Goal: Transaction & Acquisition: Purchase product/service

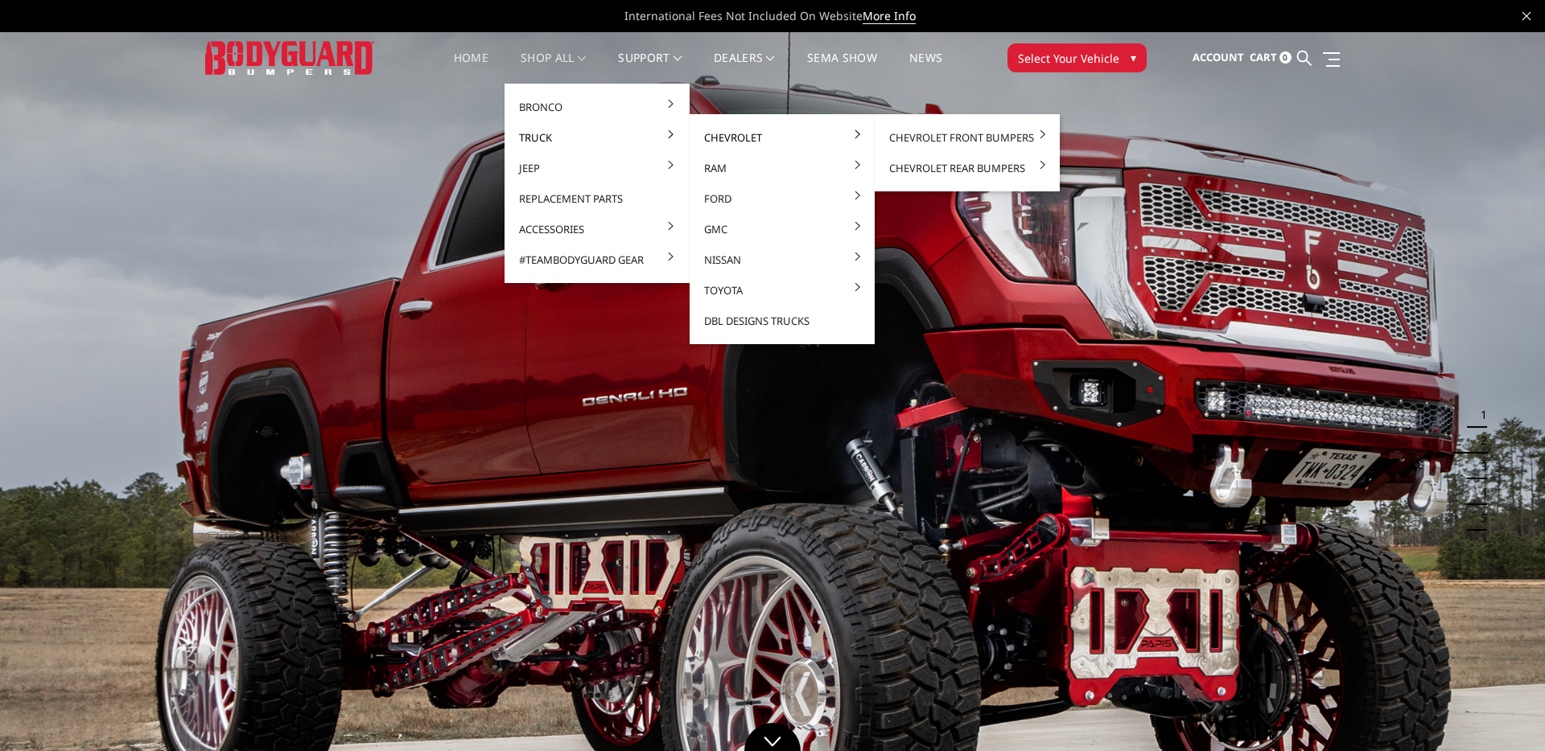
click at [762, 141] on link "Chevrolet" at bounding box center [782, 137] width 172 height 31
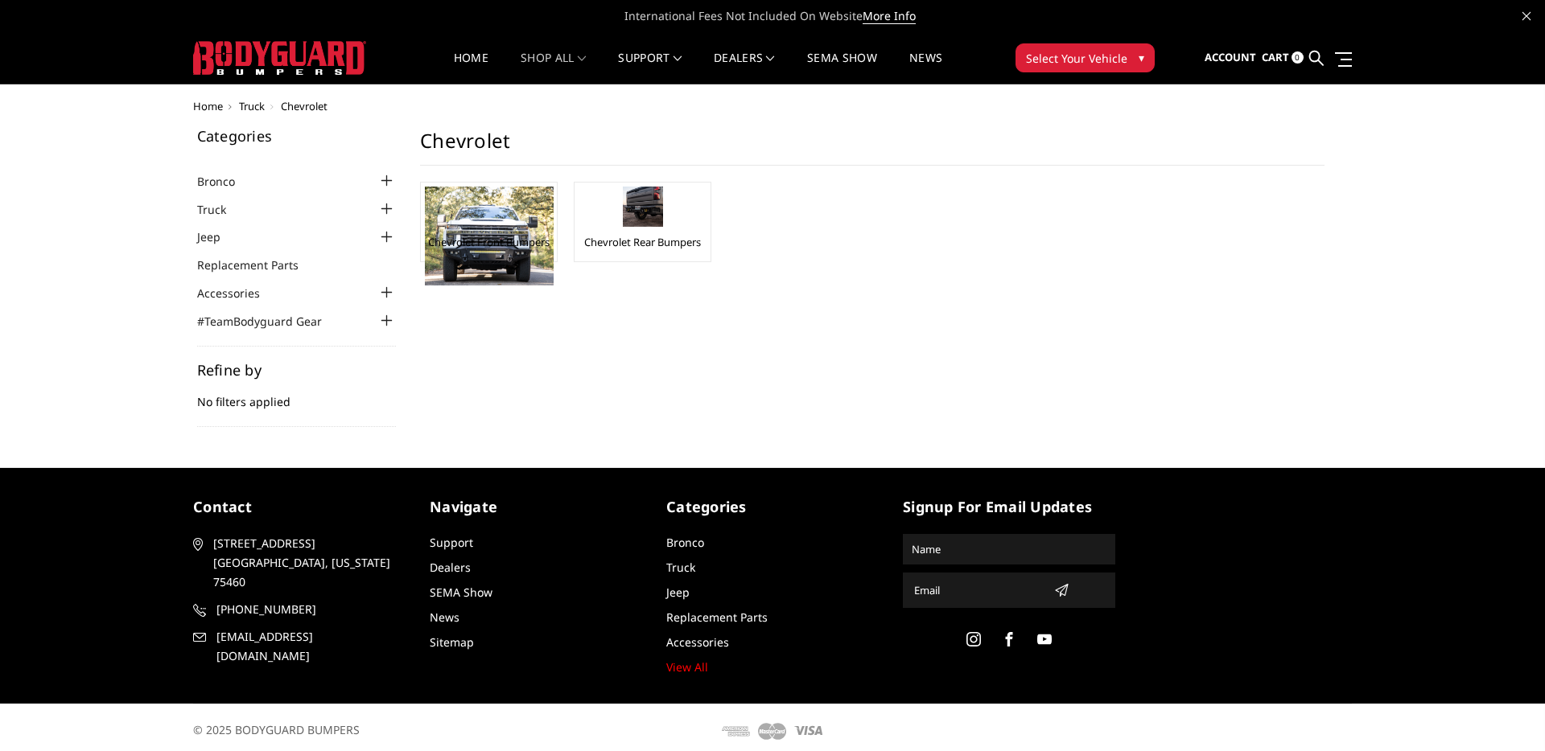
click at [947, 140] on h1 "Chevrolet" at bounding box center [872, 147] width 904 height 37
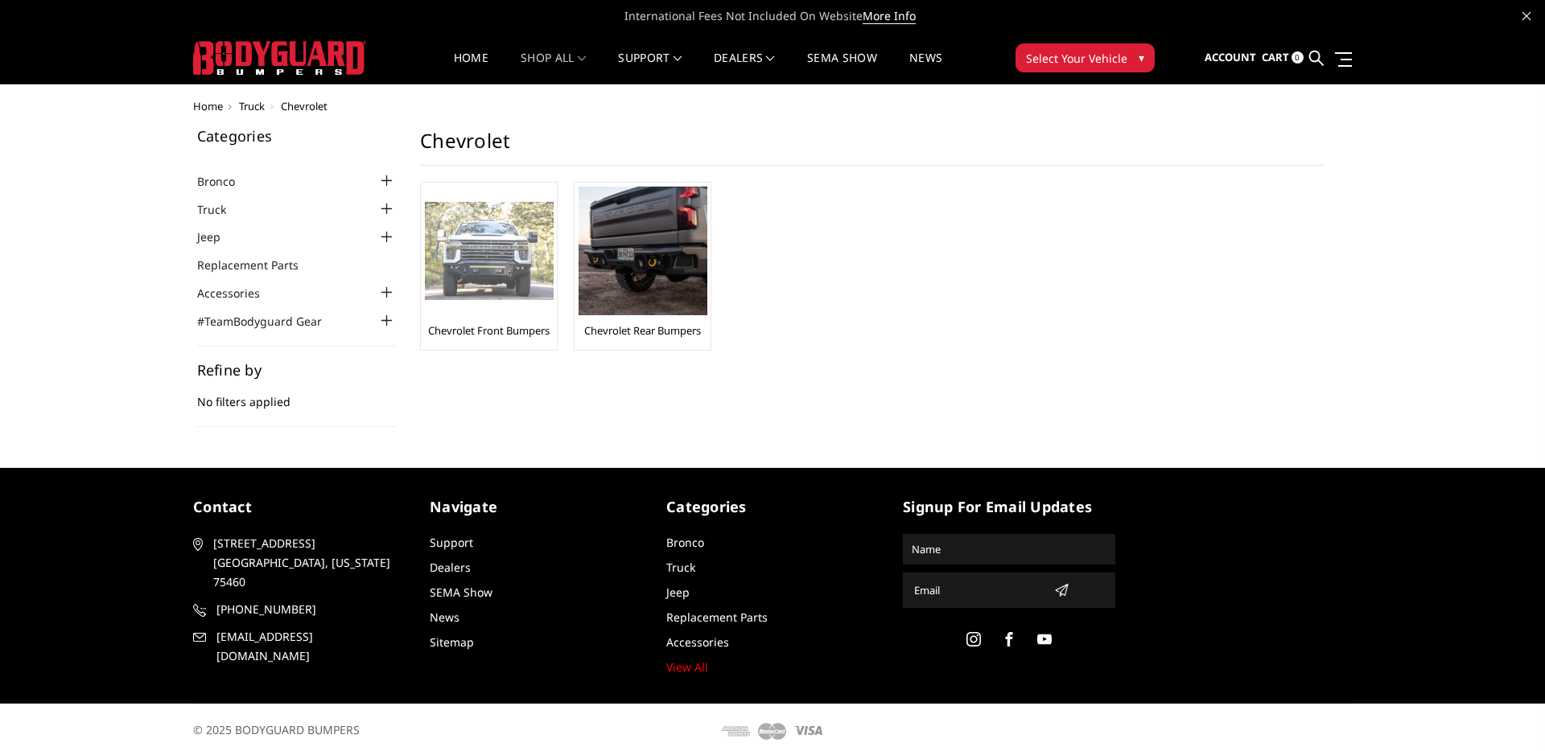
click at [465, 257] on img at bounding box center [489, 251] width 129 height 99
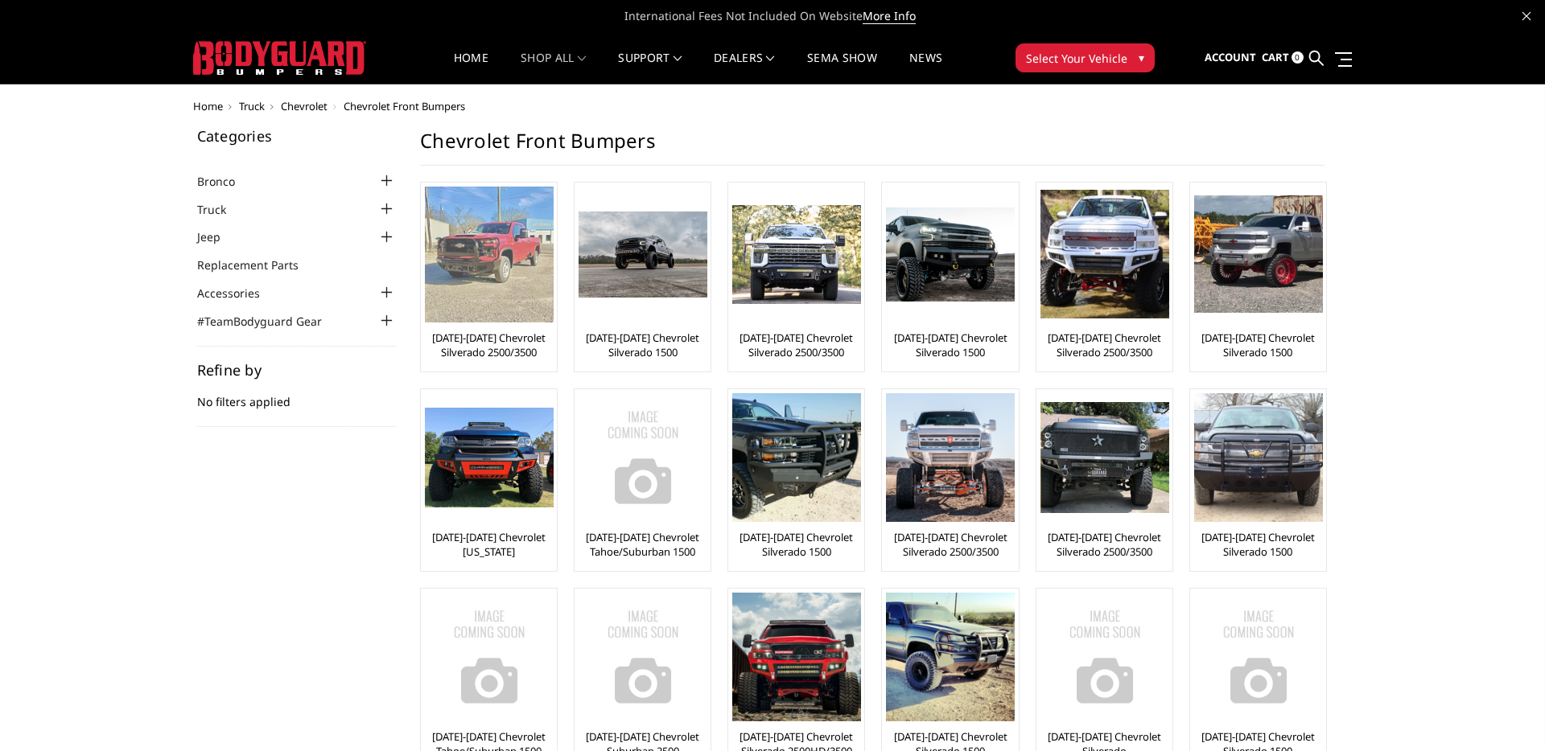
click at [498, 277] on img at bounding box center [489, 255] width 129 height 136
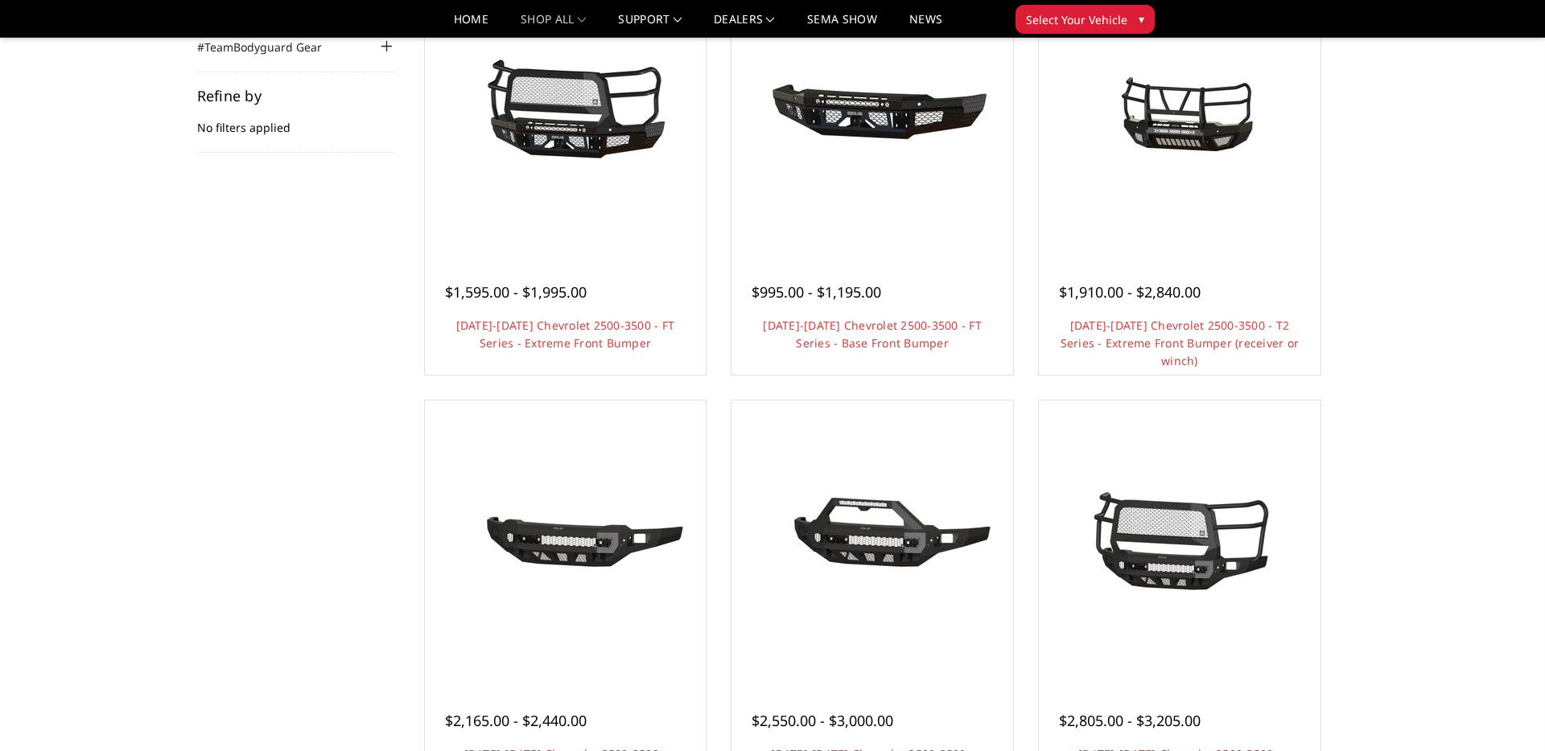
scroll to position [230, 0]
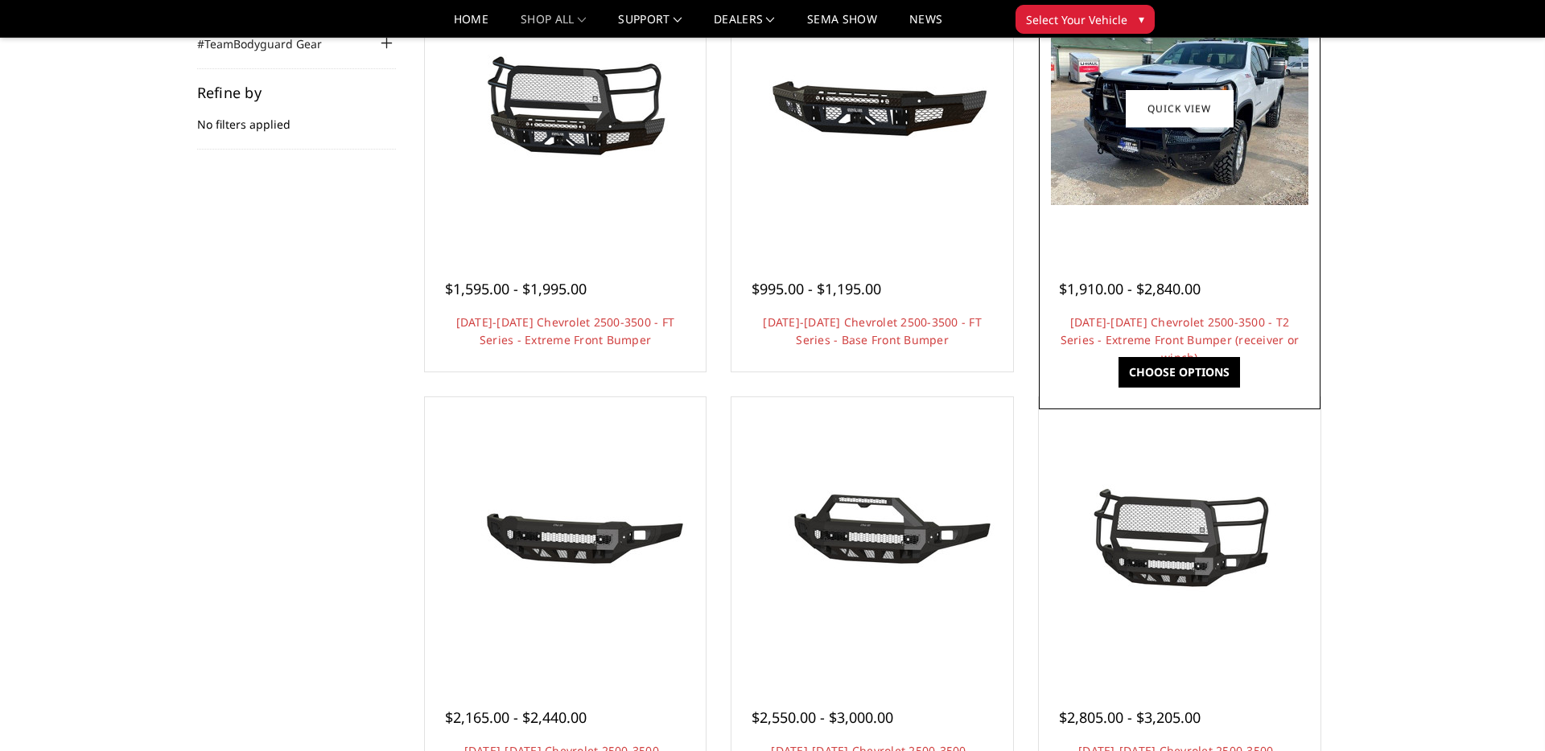
click at [1178, 149] on img at bounding box center [1179, 108] width 257 height 193
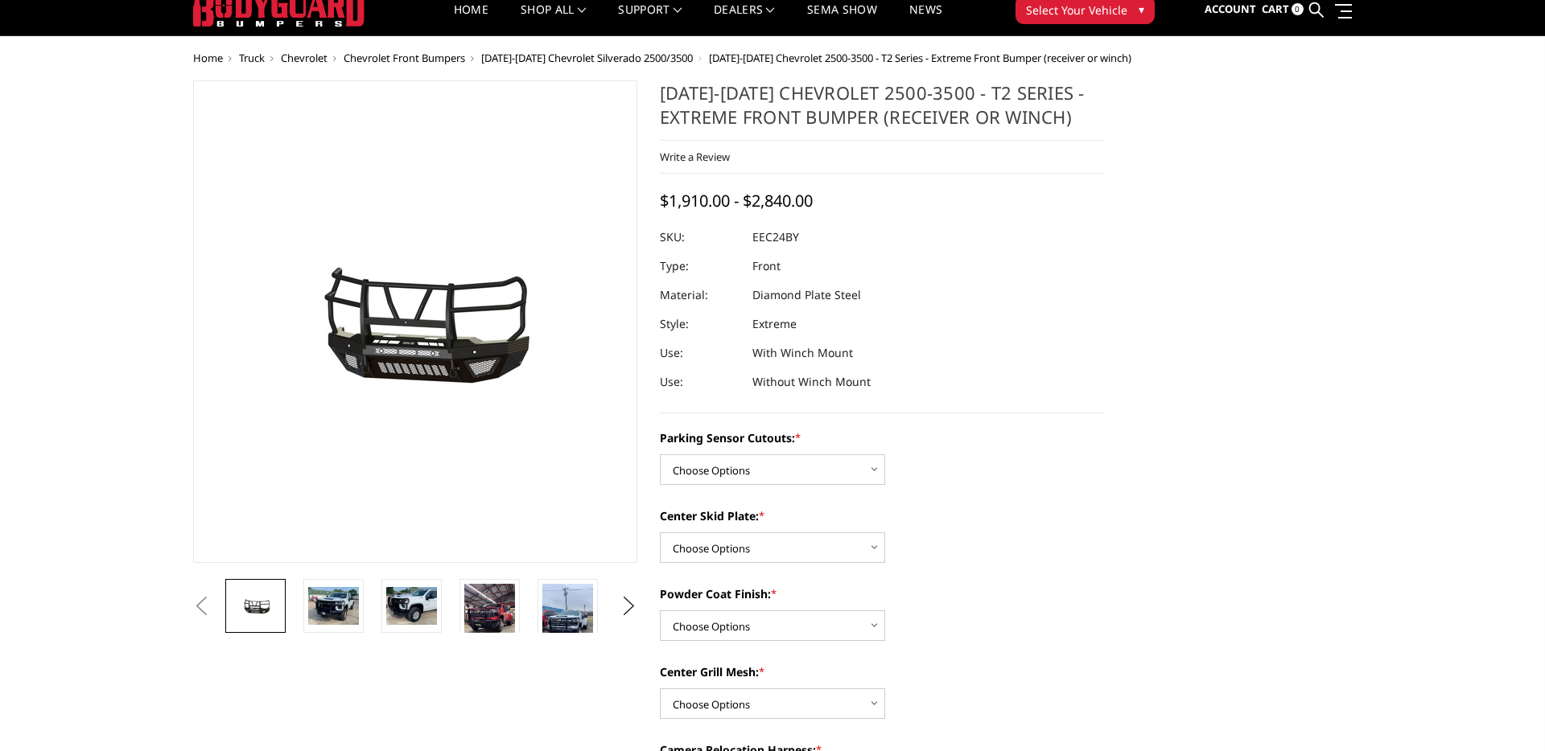
scroll to position [51, 0]
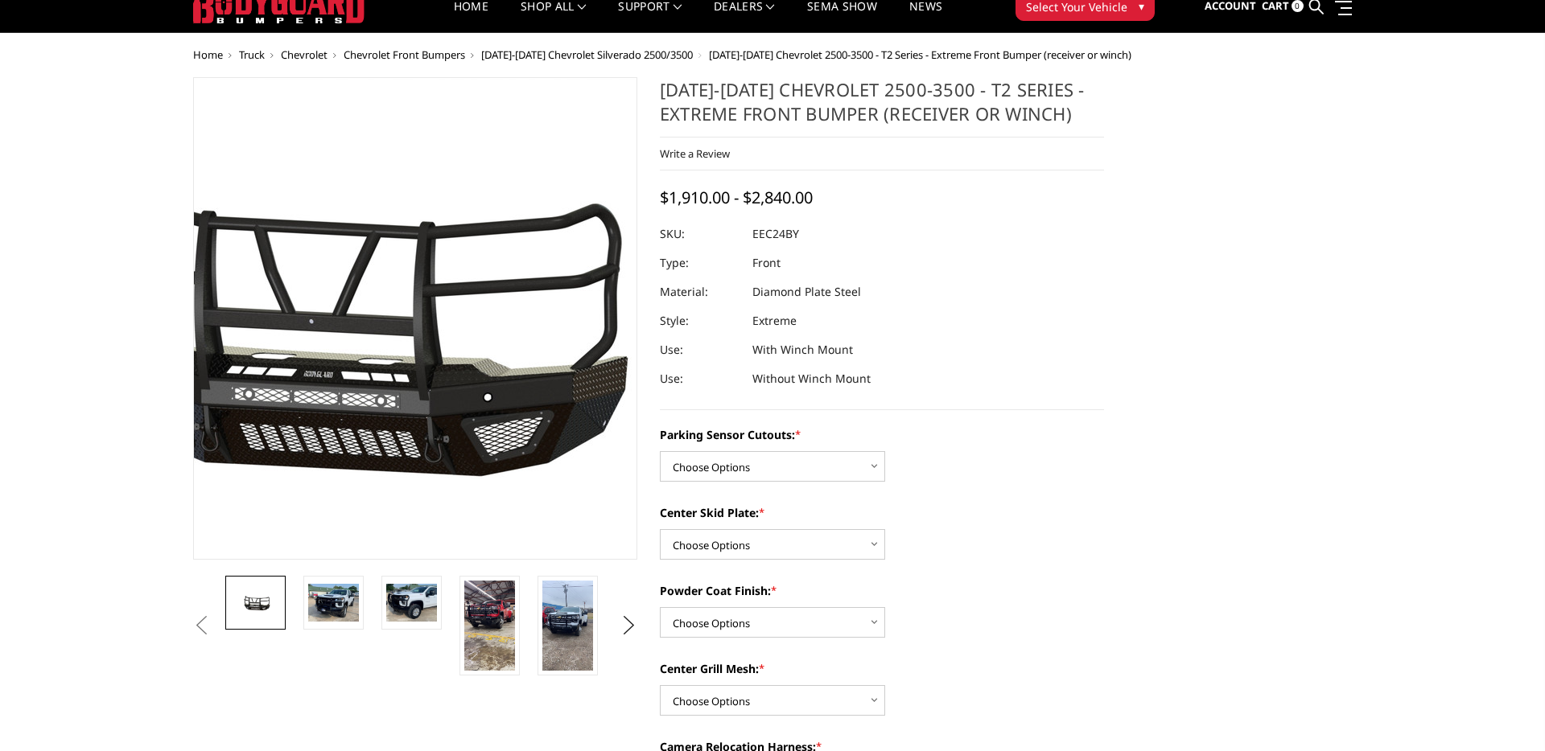
click at [465, 327] on img at bounding box center [336, 320] width 1030 height 482
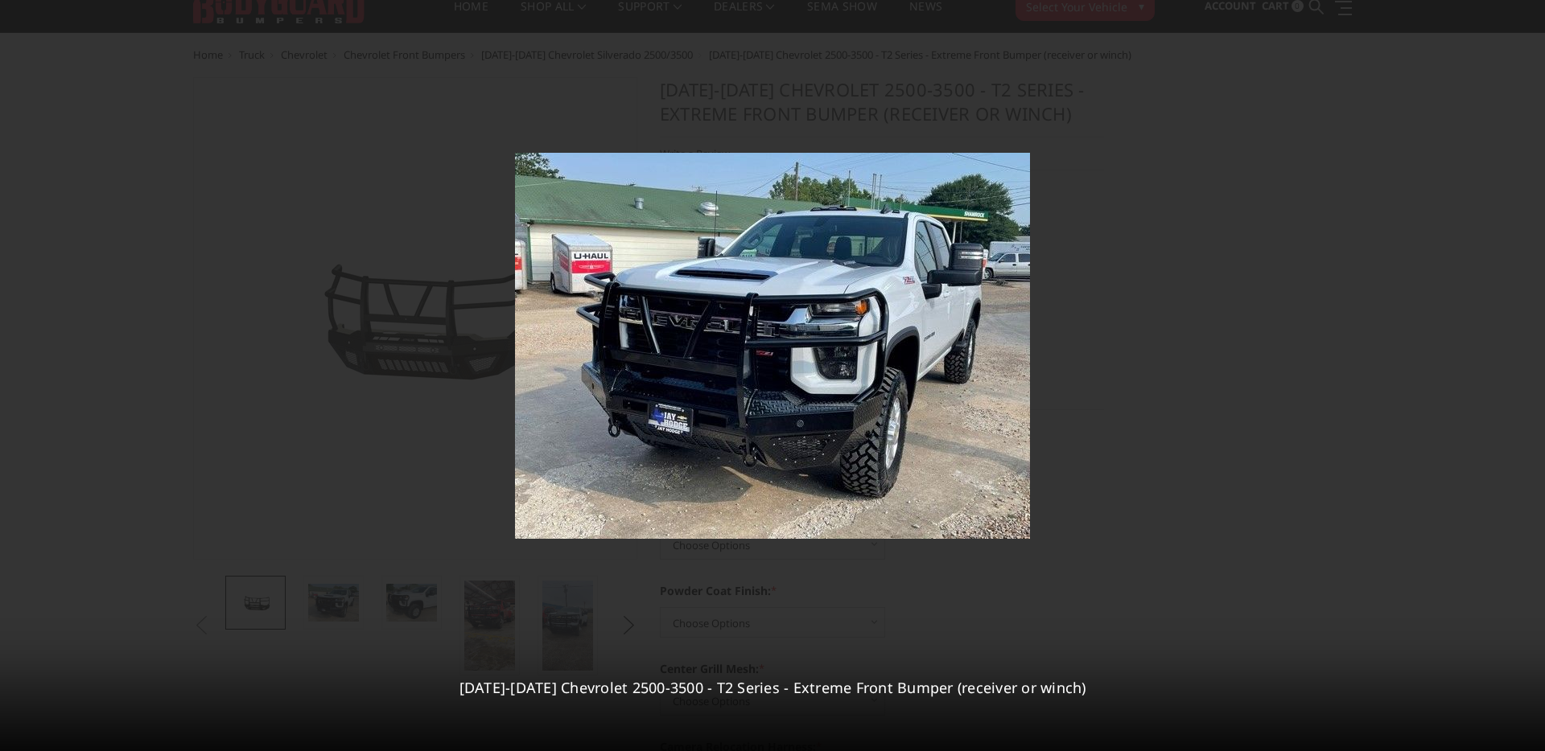
click at [1523, 373] on div "2 / 10 2024-2025 Chevrolet 2500-3500 - T2 Series - Extreme Front Bumper (receiv…" at bounding box center [772, 375] width 1545 height 751
click at [1516, 376] on icon at bounding box center [1524, 375] width 19 height 19
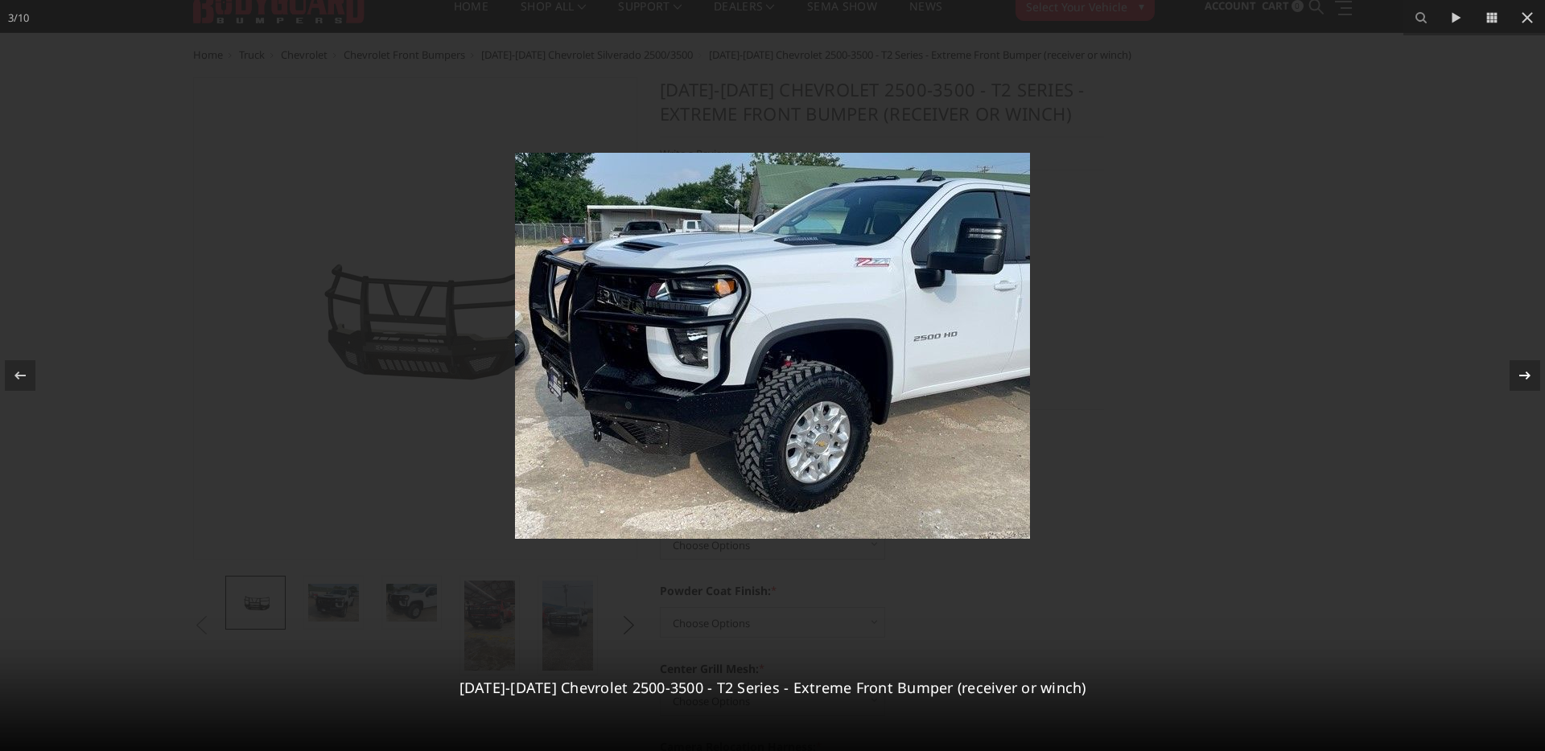
click at [1516, 376] on icon at bounding box center [1524, 375] width 19 height 19
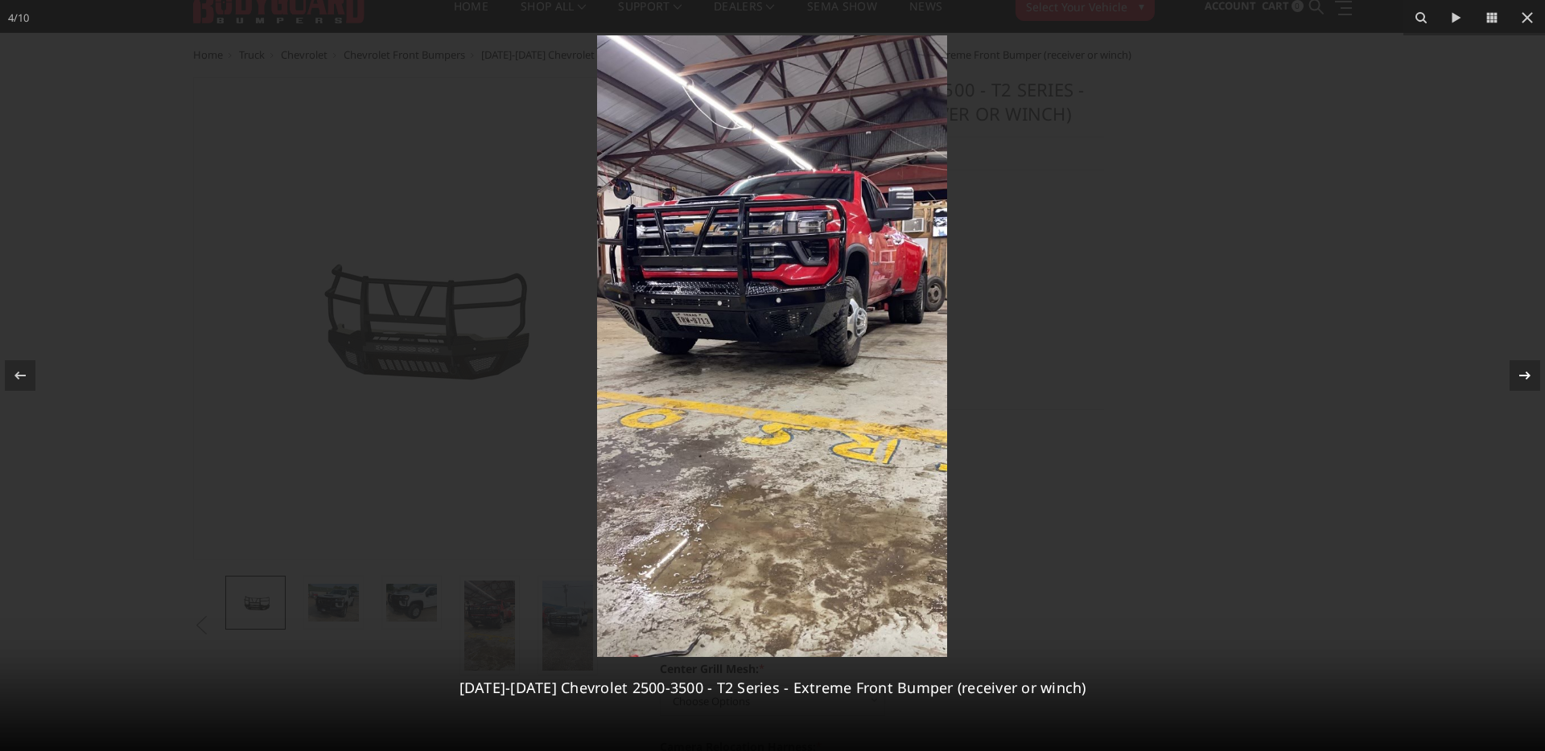
click at [1516, 376] on icon at bounding box center [1524, 375] width 19 height 19
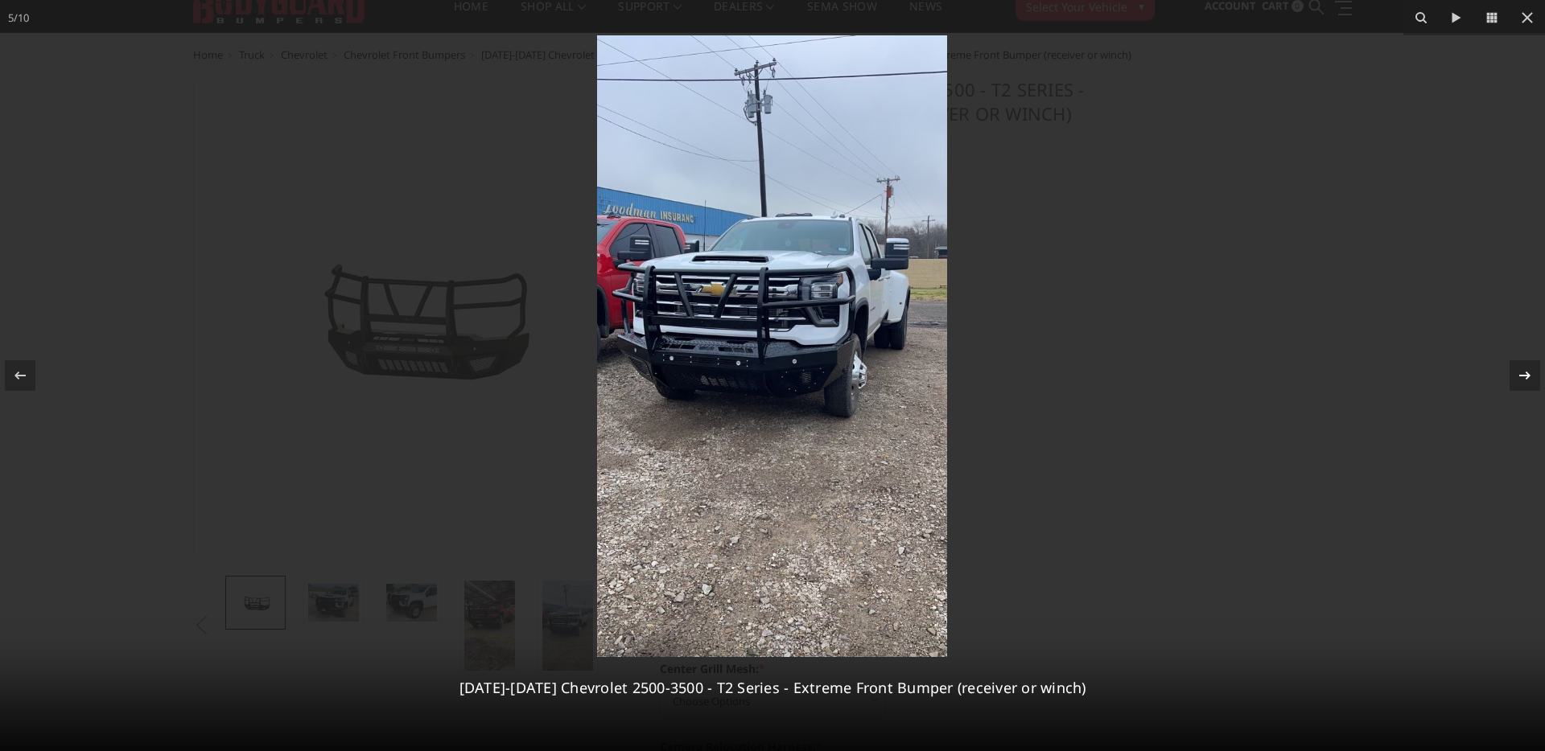
click at [1516, 376] on icon at bounding box center [1524, 375] width 19 height 19
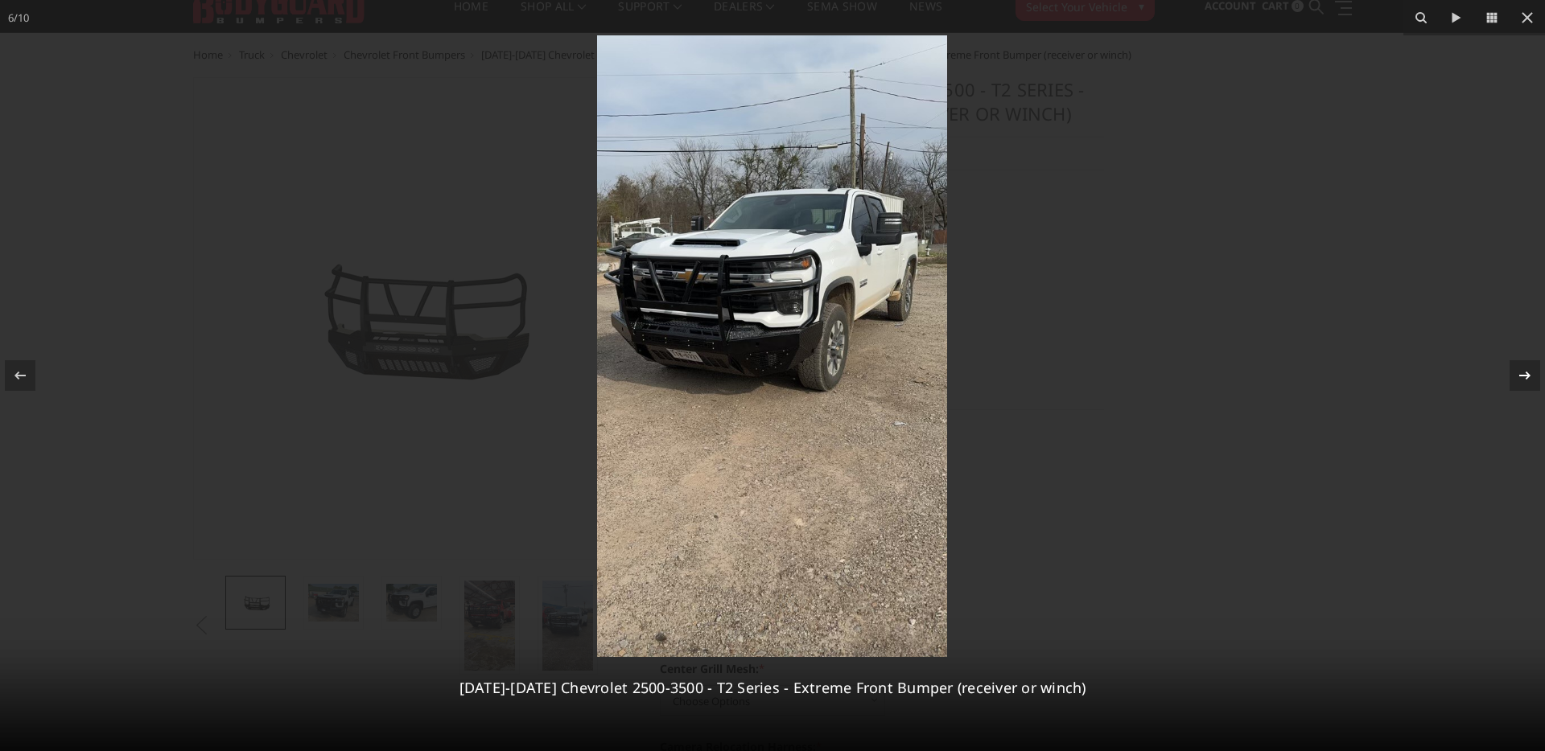
click at [1516, 376] on icon at bounding box center [1524, 375] width 19 height 19
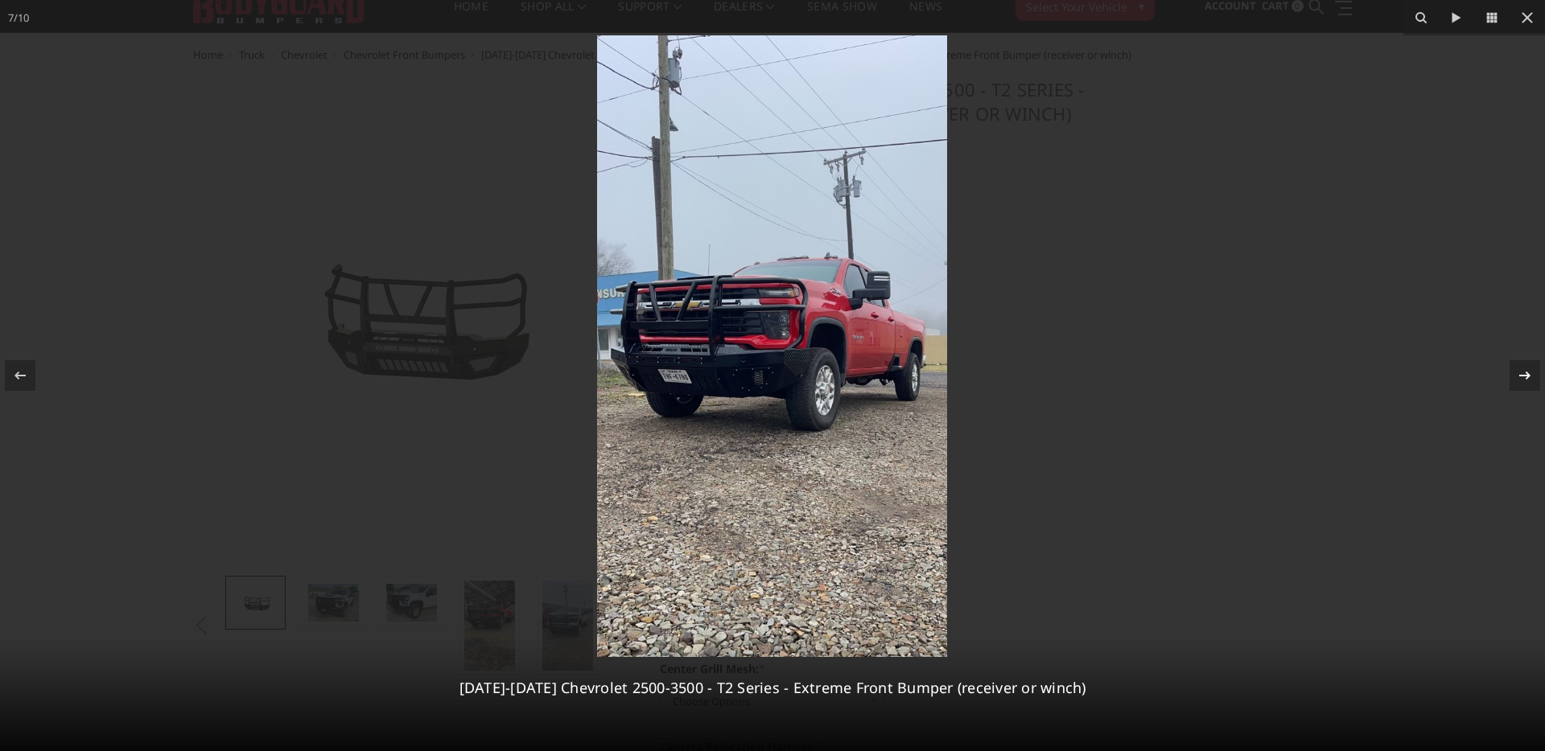
click at [1516, 376] on icon at bounding box center [1524, 375] width 19 height 19
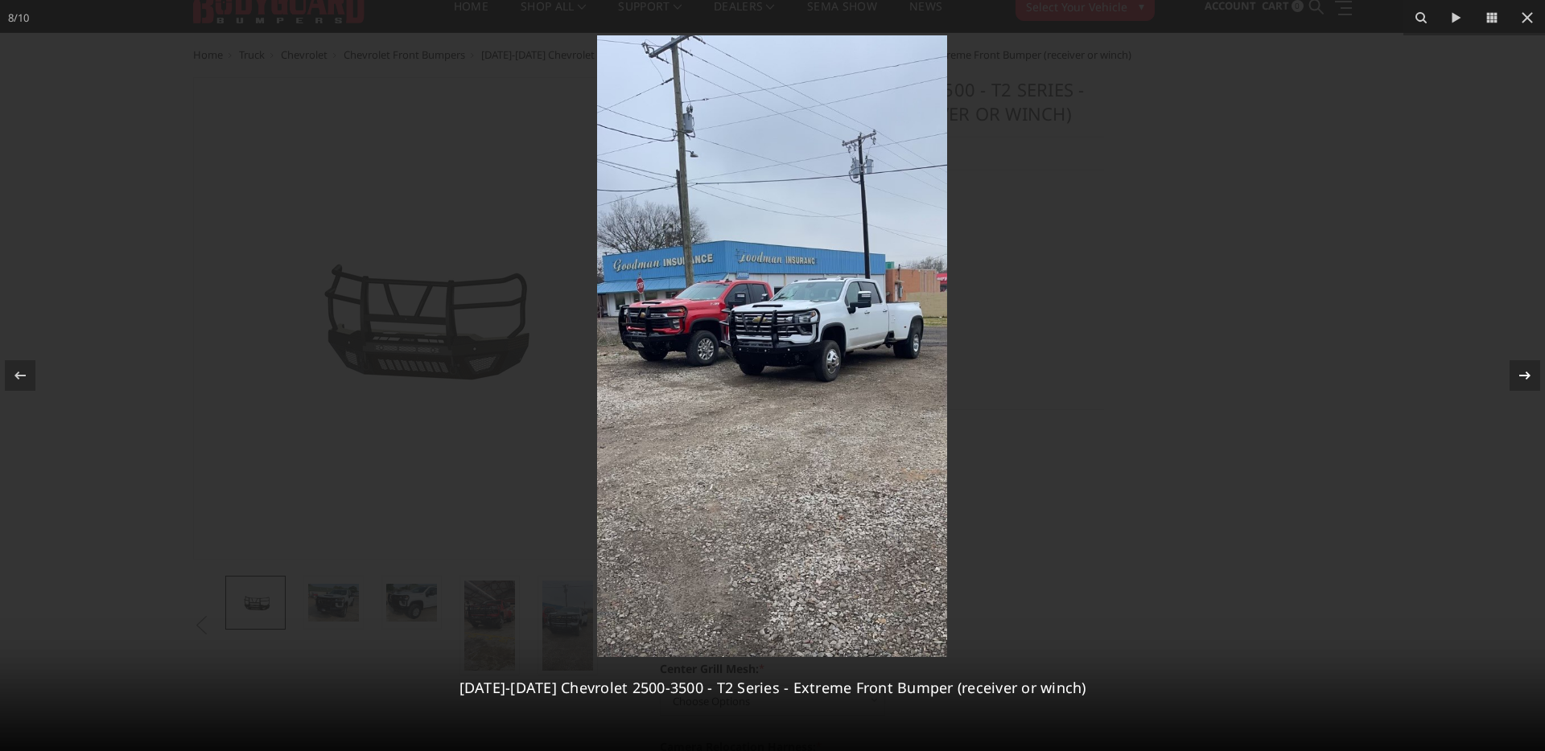
click at [1516, 376] on icon at bounding box center [1524, 375] width 19 height 19
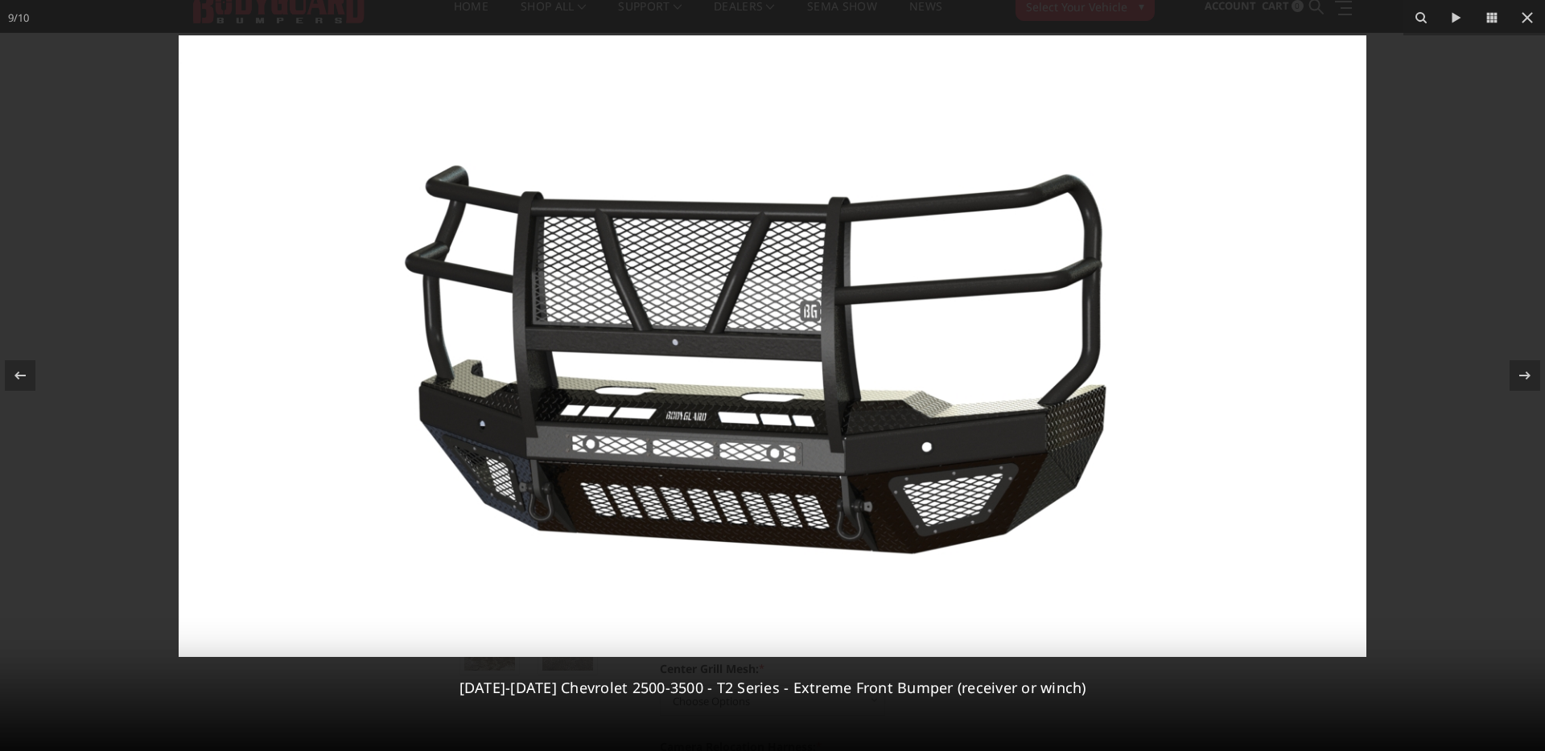
click at [1450, 366] on div at bounding box center [772, 375] width 1545 height 751
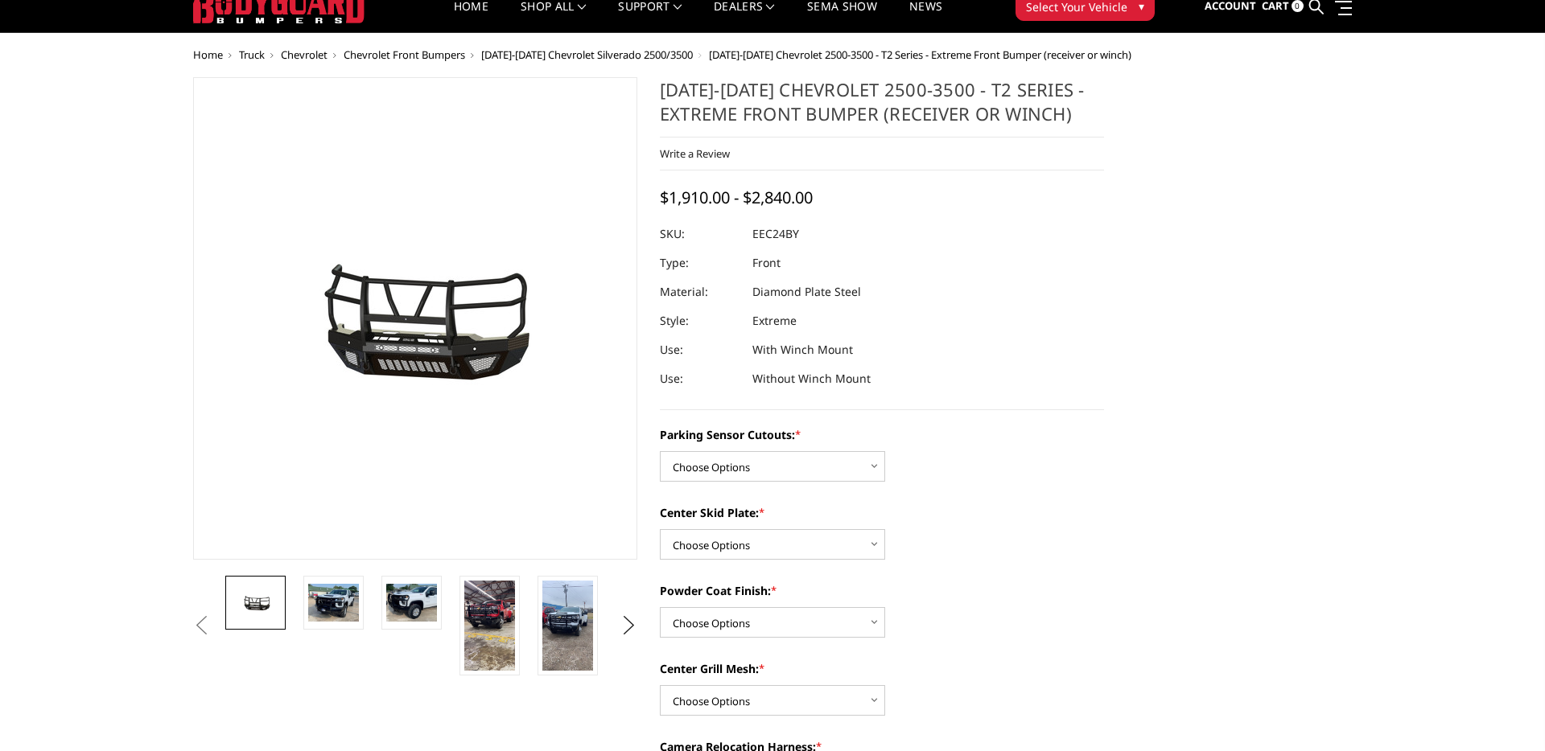
scroll to position [0, 393]
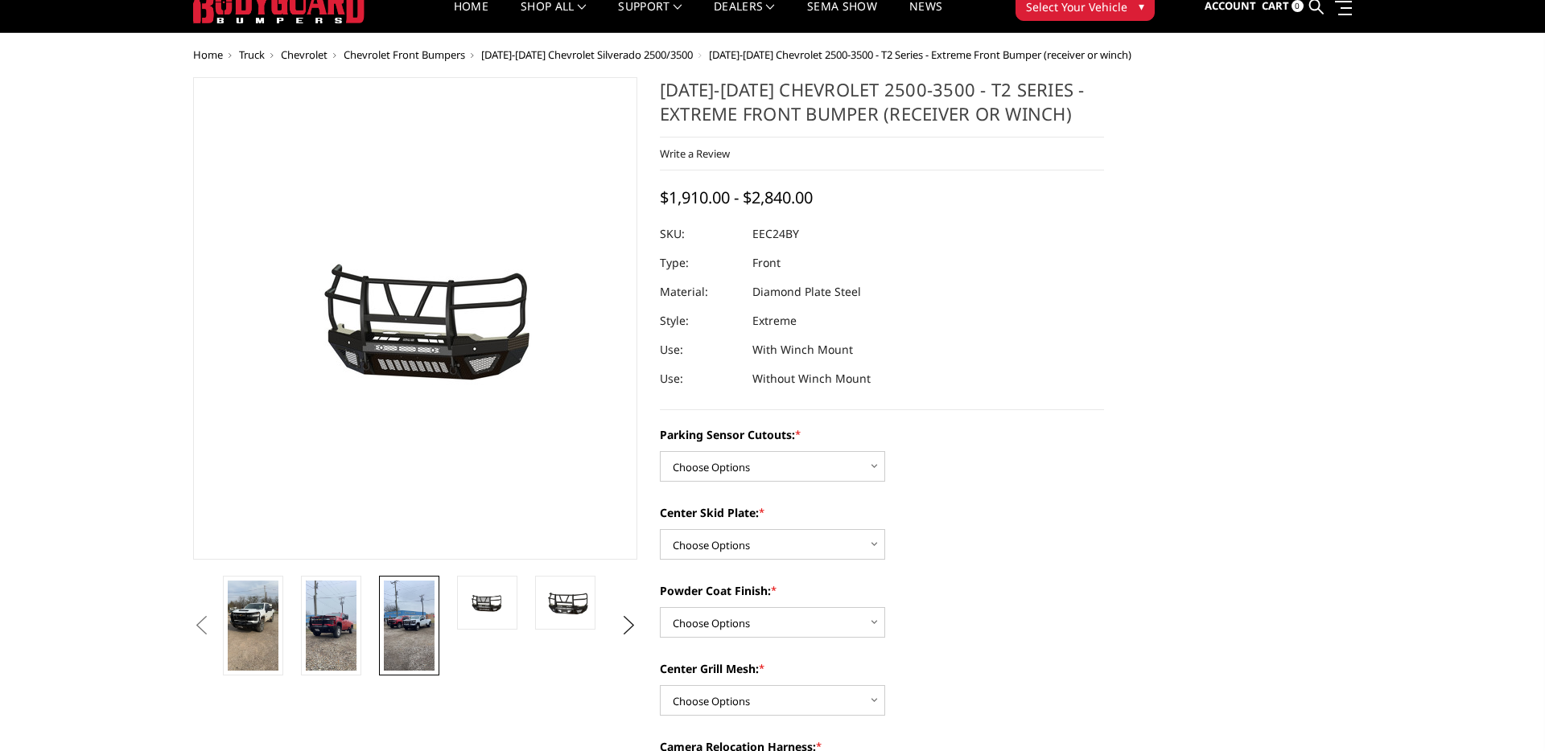
click at [413, 619] on img at bounding box center [409, 626] width 51 height 90
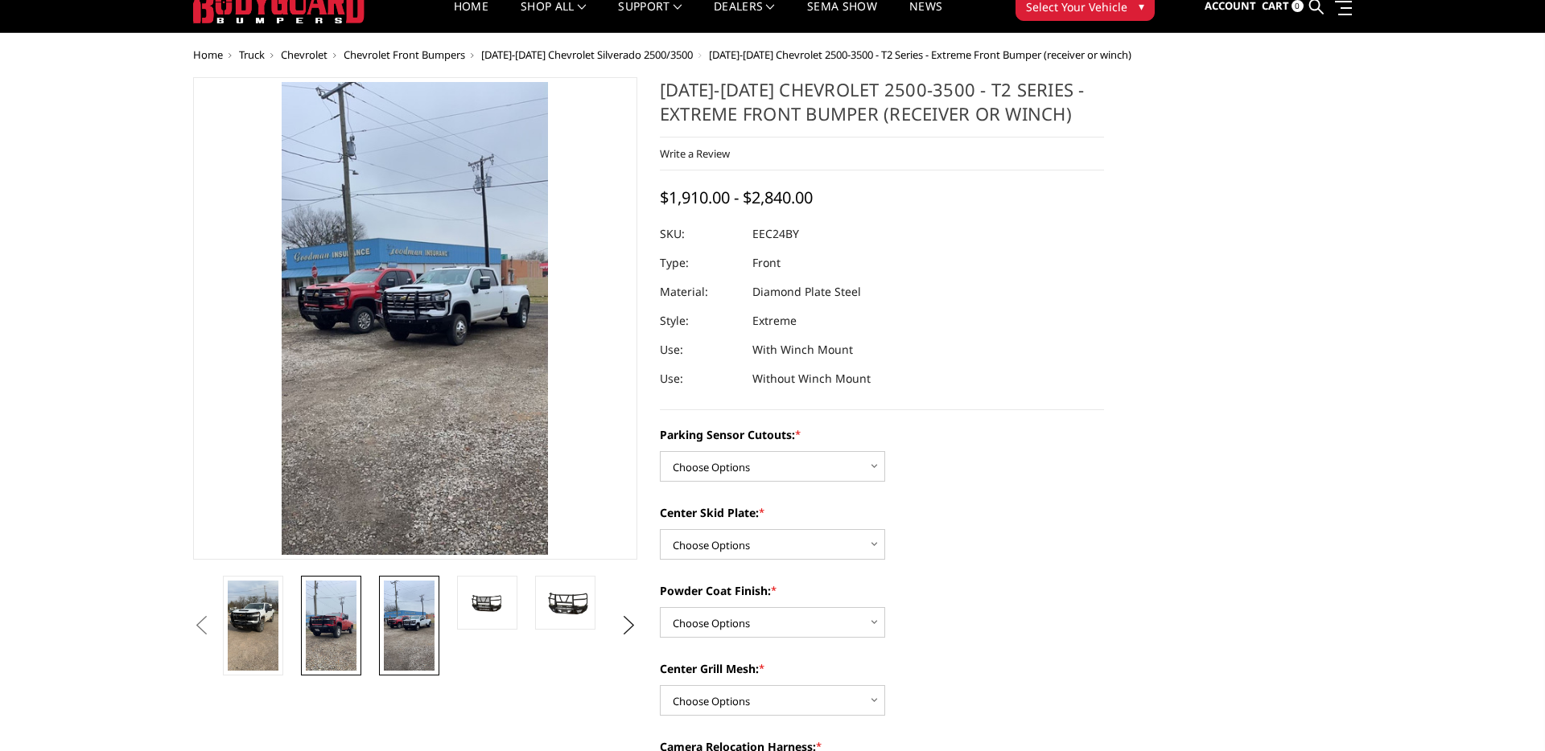
click at [335, 622] on img at bounding box center [331, 626] width 51 height 90
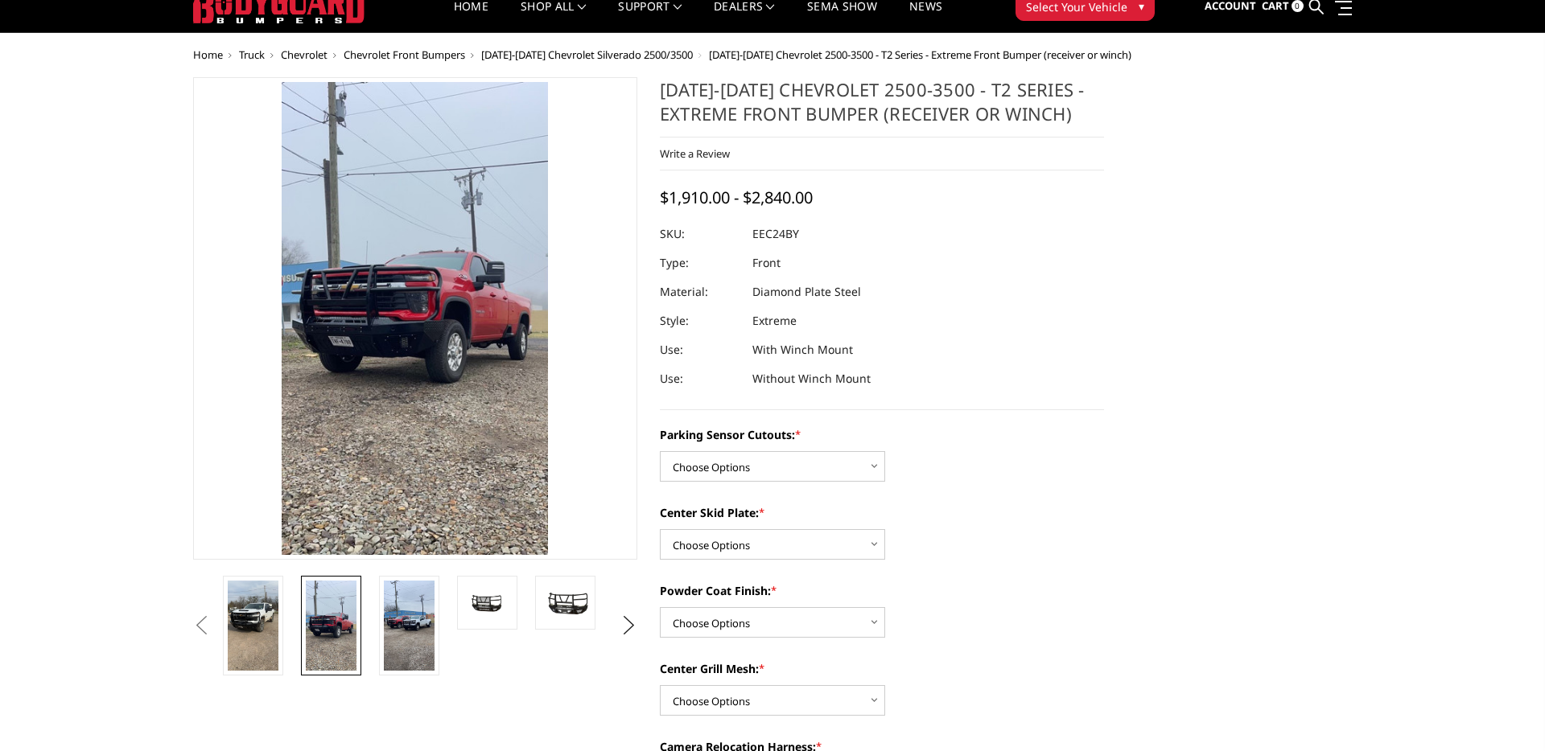
click at [213, 615] on button "Previous" at bounding box center [201, 626] width 24 height 24
click at [782, 463] on select "Choose Options Yes - With Parking Sensor Cutouts" at bounding box center [772, 466] width 225 height 31
select select "3722"
click at [759, 537] on select "Choose Options 2" Receiver Tube Standard Skid Plate (included) Winch Mount Skid…" at bounding box center [772, 544] width 225 height 31
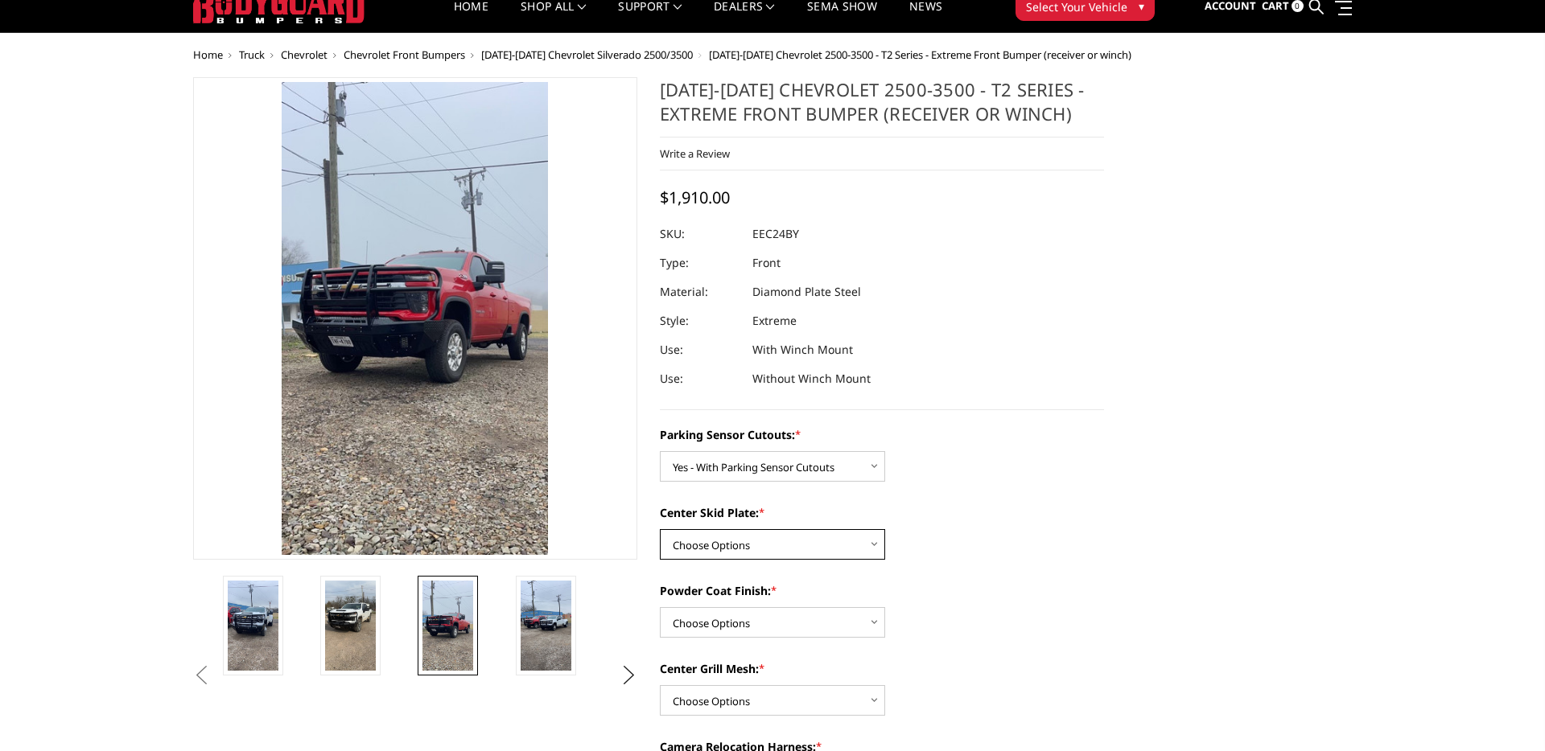
select select "3724"
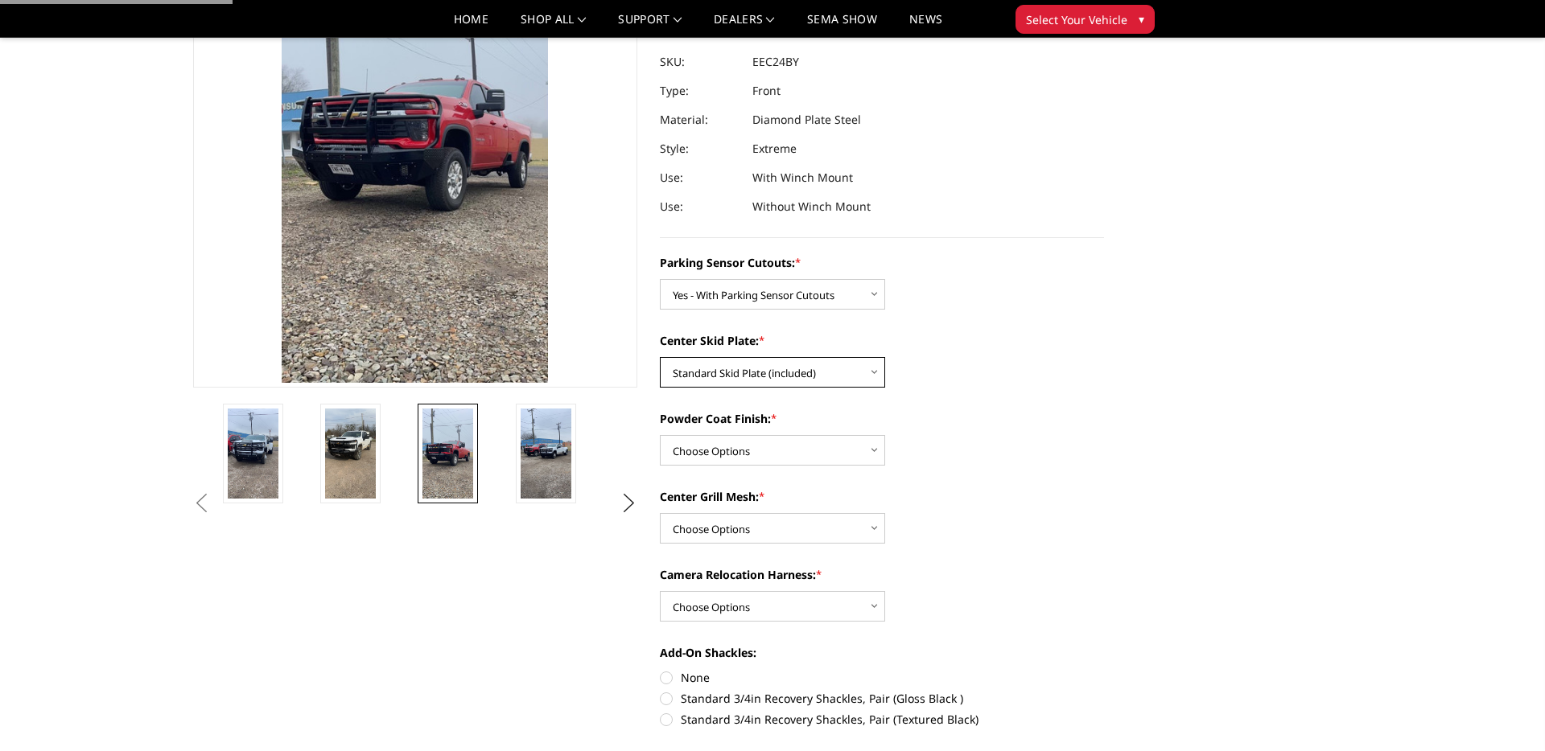
scroll to position [213, 0]
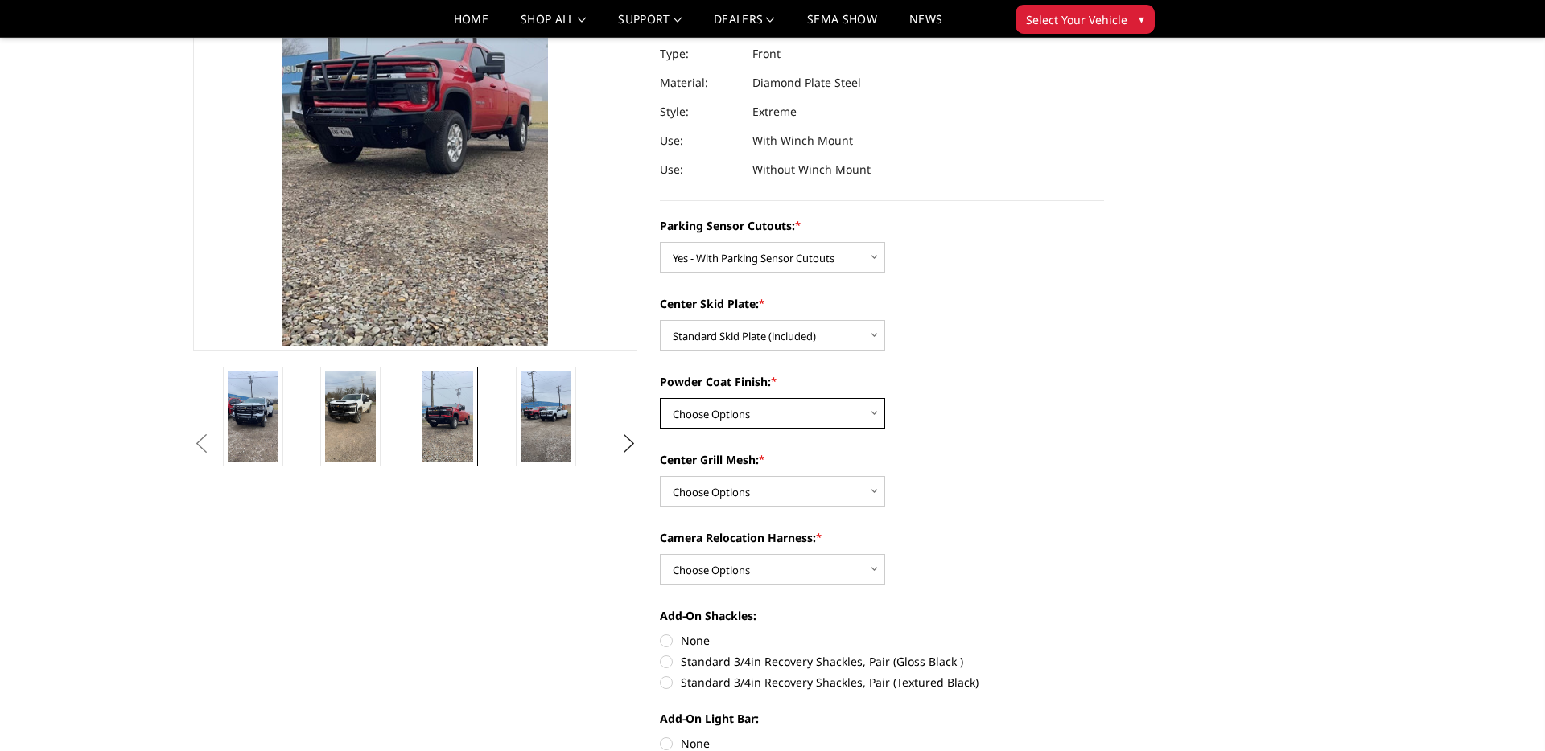
click at [756, 408] on select "Choose Options Bare Metal Gloss Black Powder Coat Textured Black Powder Coat" at bounding box center [772, 413] width 225 height 31
select select "3728"
click at [796, 502] on select "Choose Options With expanded metal Without expanded metal" at bounding box center [772, 491] width 225 height 31
select select "3729"
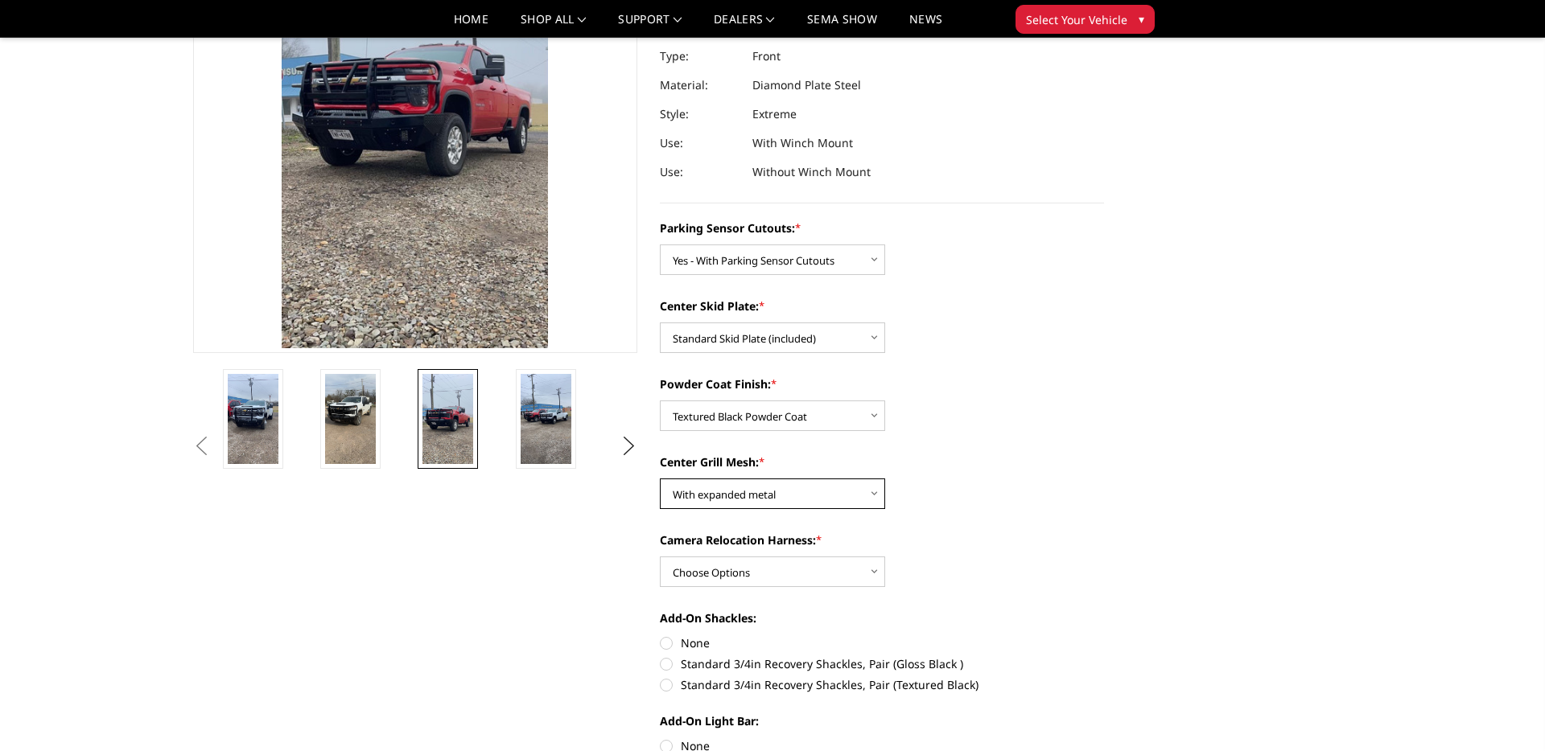
scroll to position [204, 0]
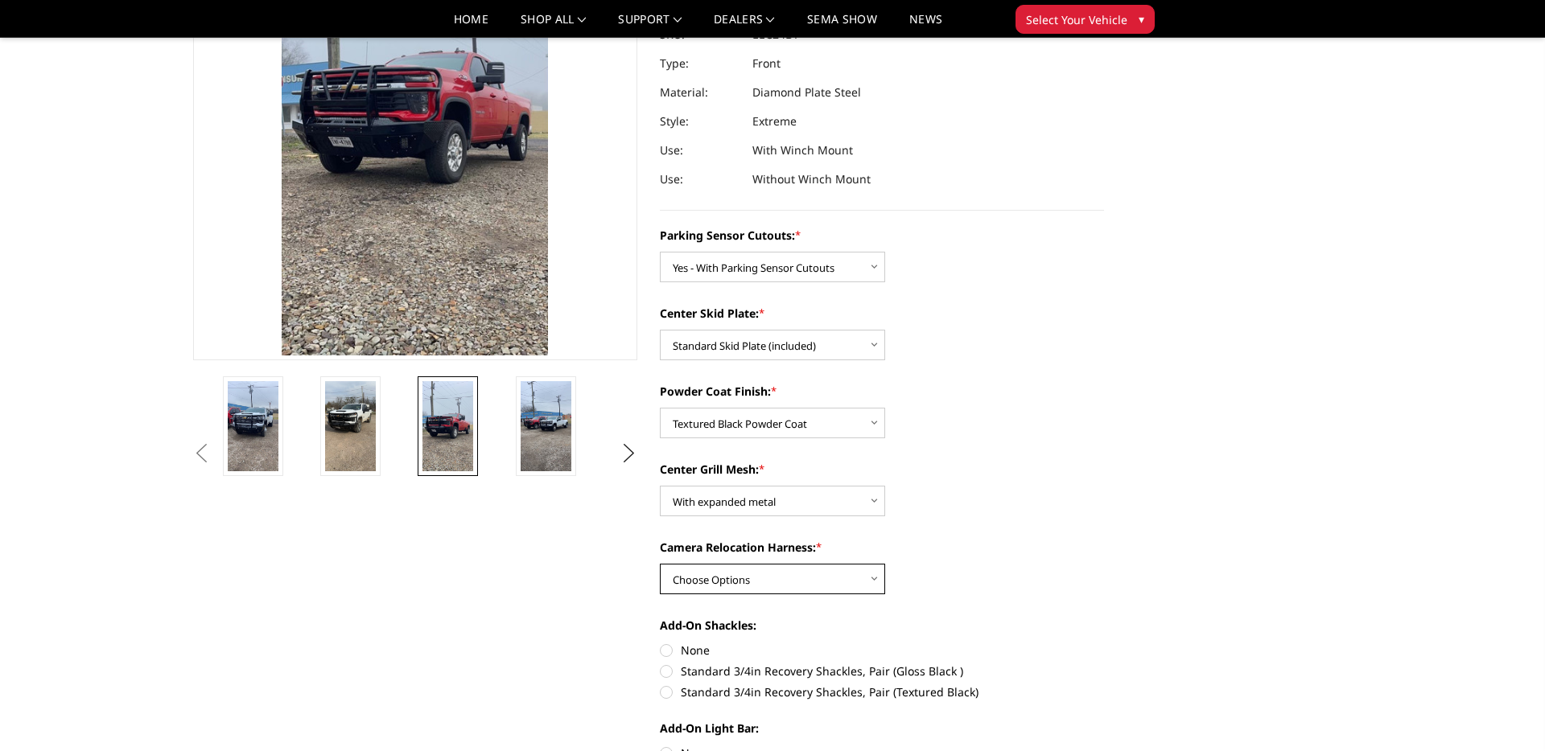
click at [794, 569] on select "Choose Options With camera harness Without camera harness" at bounding box center [772, 579] width 225 height 31
select select "3732"
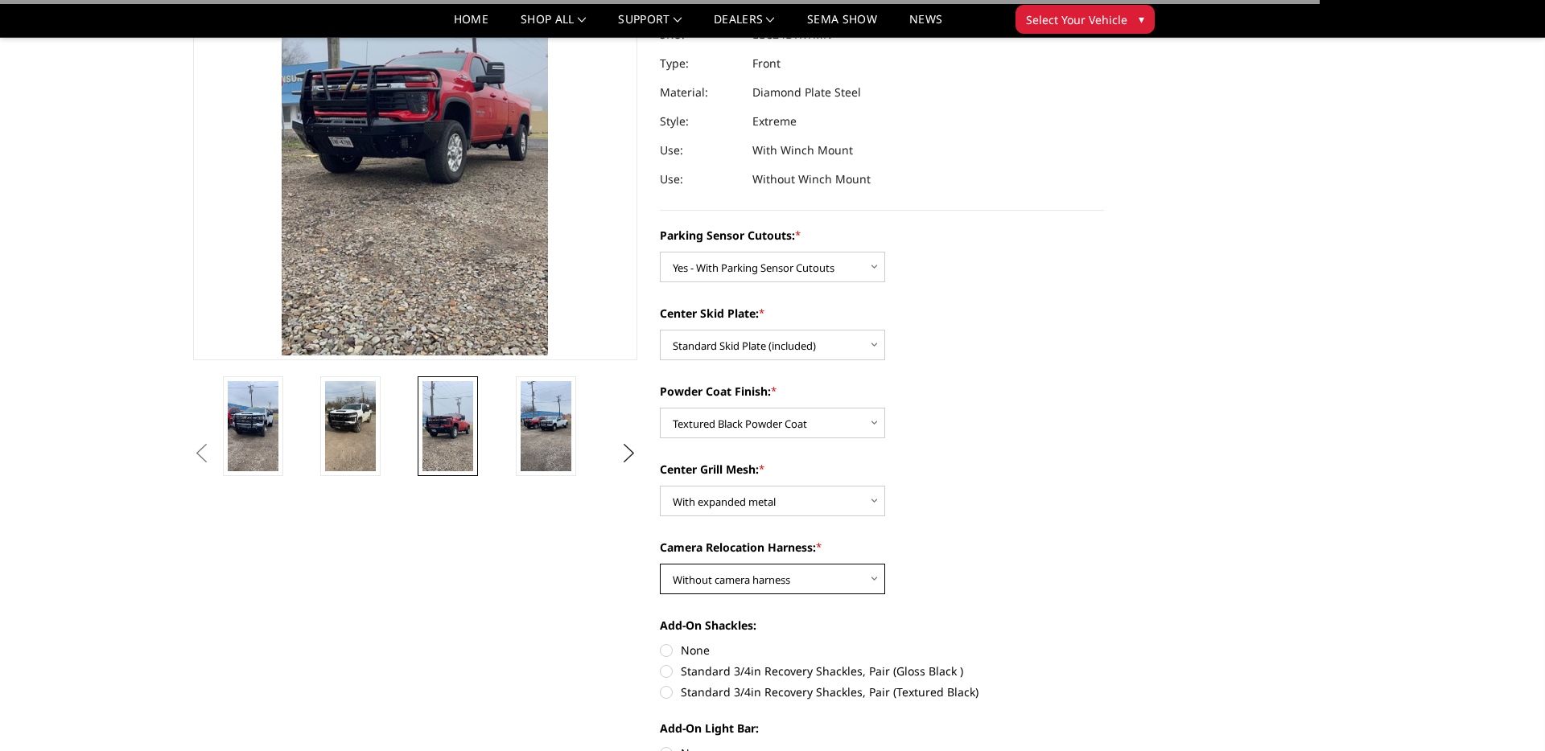
scroll to position [295, 0]
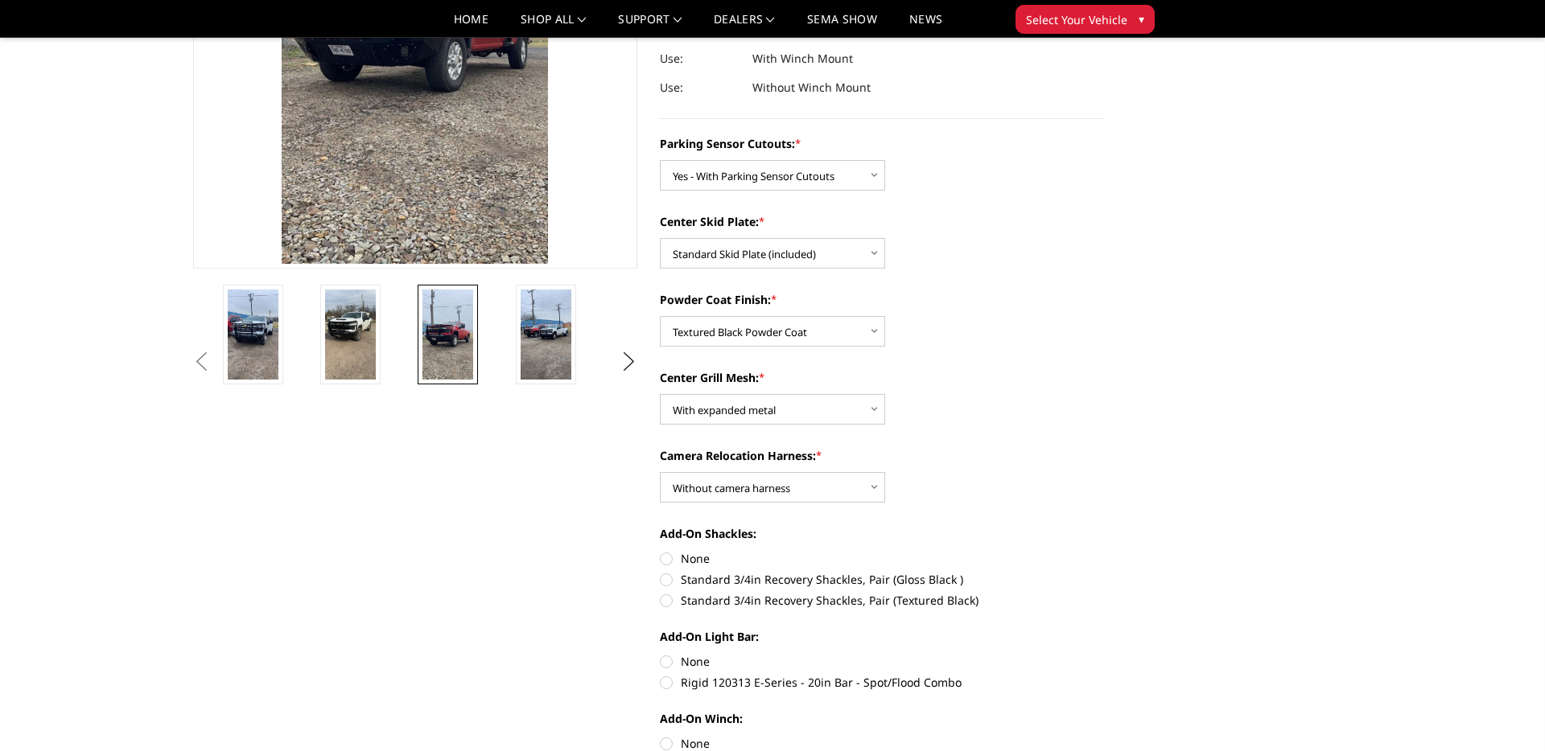
click at [837, 599] on label "Standard 3/4in Recovery Shackles, Pair (Textured Black)" at bounding box center [882, 600] width 444 height 17
click at [1104, 572] on input "Standard 3/4in Recovery Shackles, Pair (Textured Black)" at bounding box center [1104, 571] width 1 height 1
radio input "true"
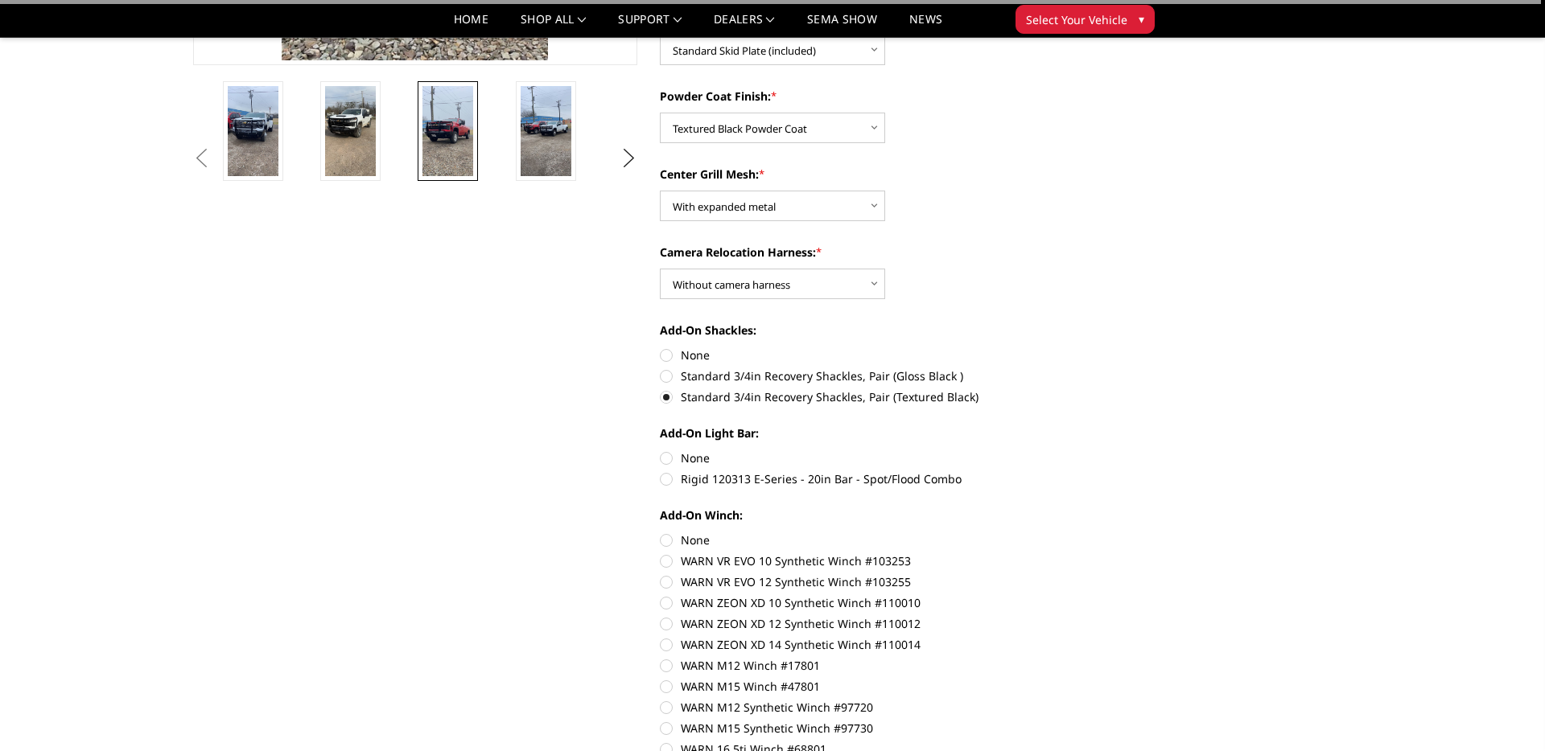
scroll to position [508, 0]
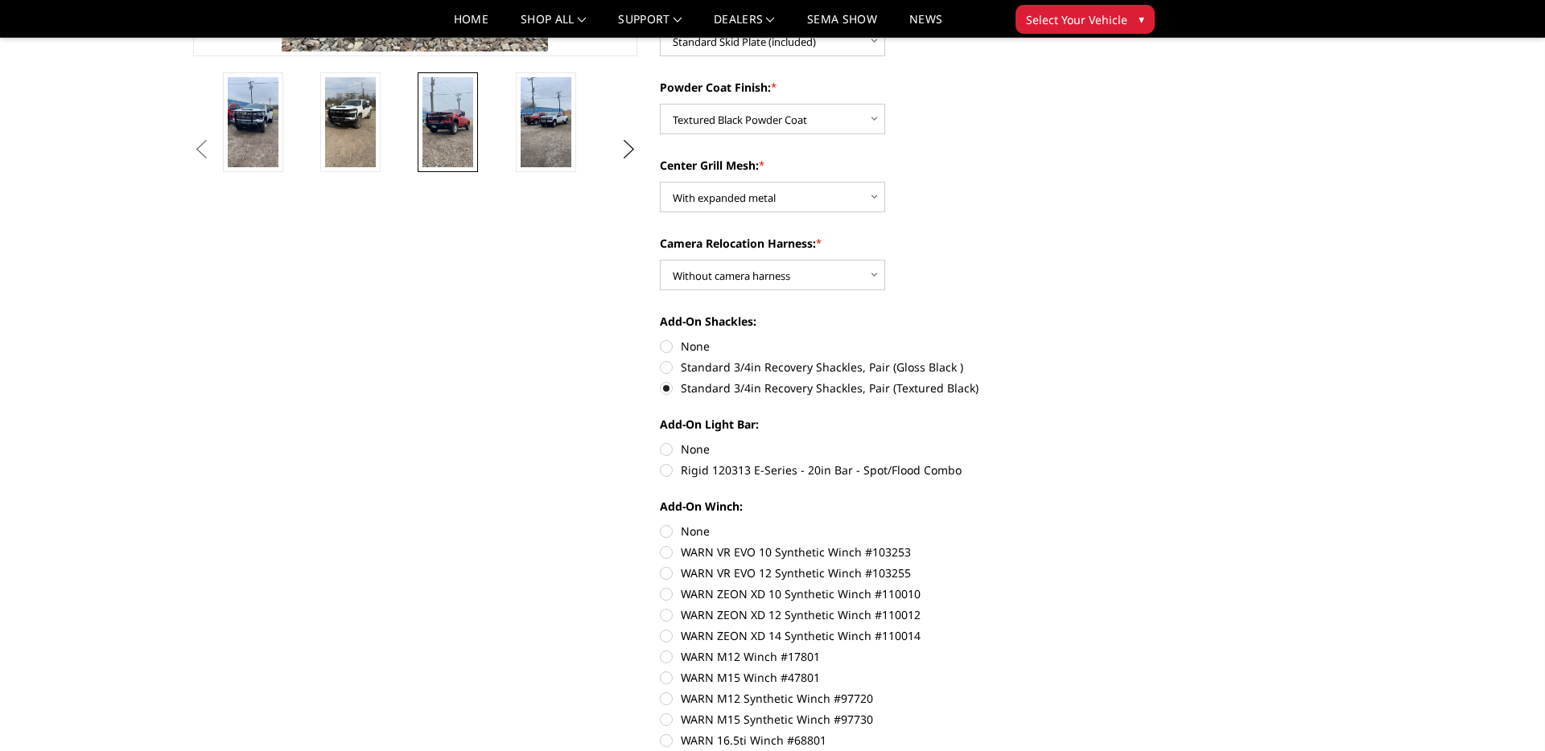
click at [685, 446] on label "None" at bounding box center [882, 449] width 444 height 17
click at [660, 442] on input "None" at bounding box center [660, 441] width 1 height 1
radio input "true"
click at [670, 529] on label "None" at bounding box center [882, 531] width 444 height 17
click at [660, 524] on input "None" at bounding box center [660, 523] width 1 height 1
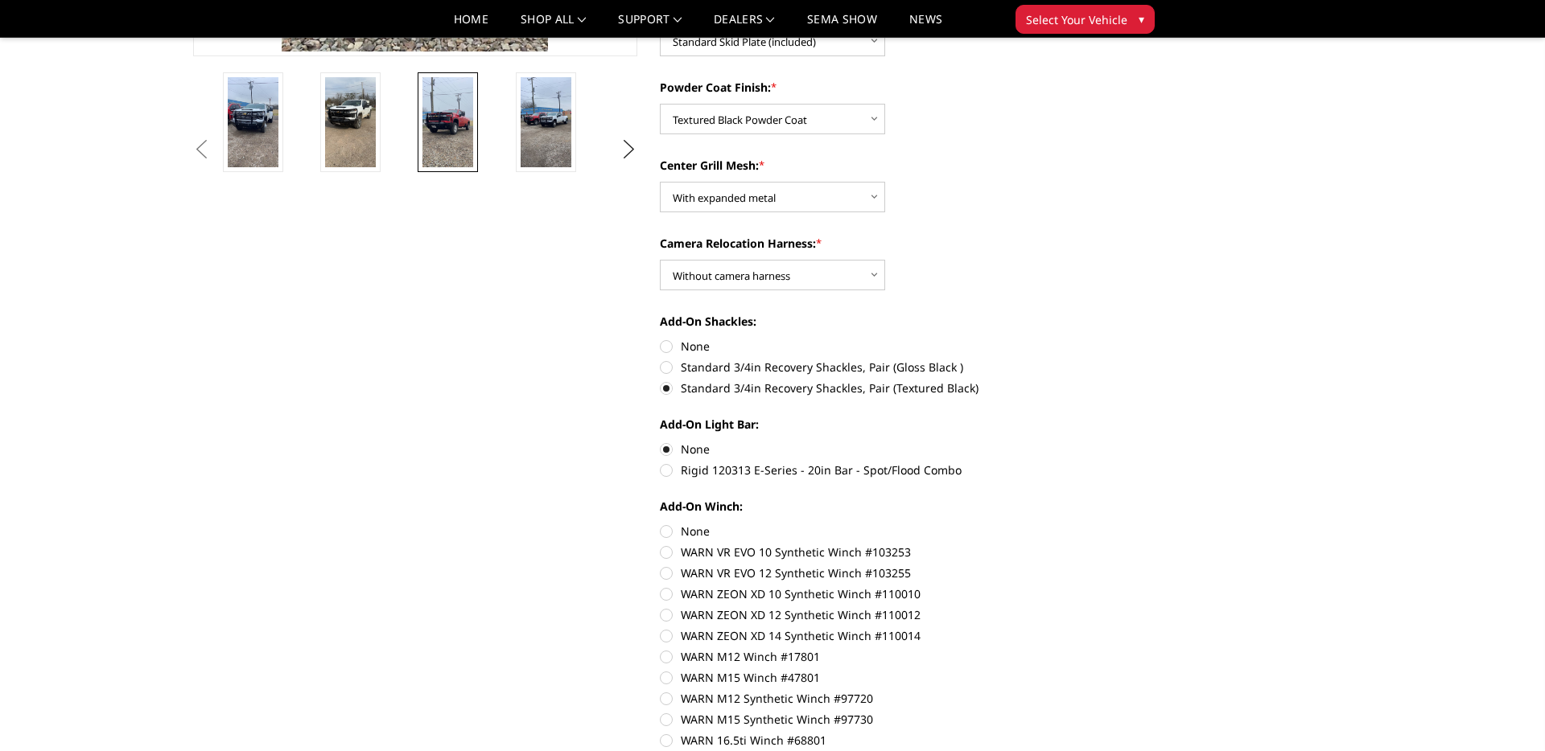
radio input "true"
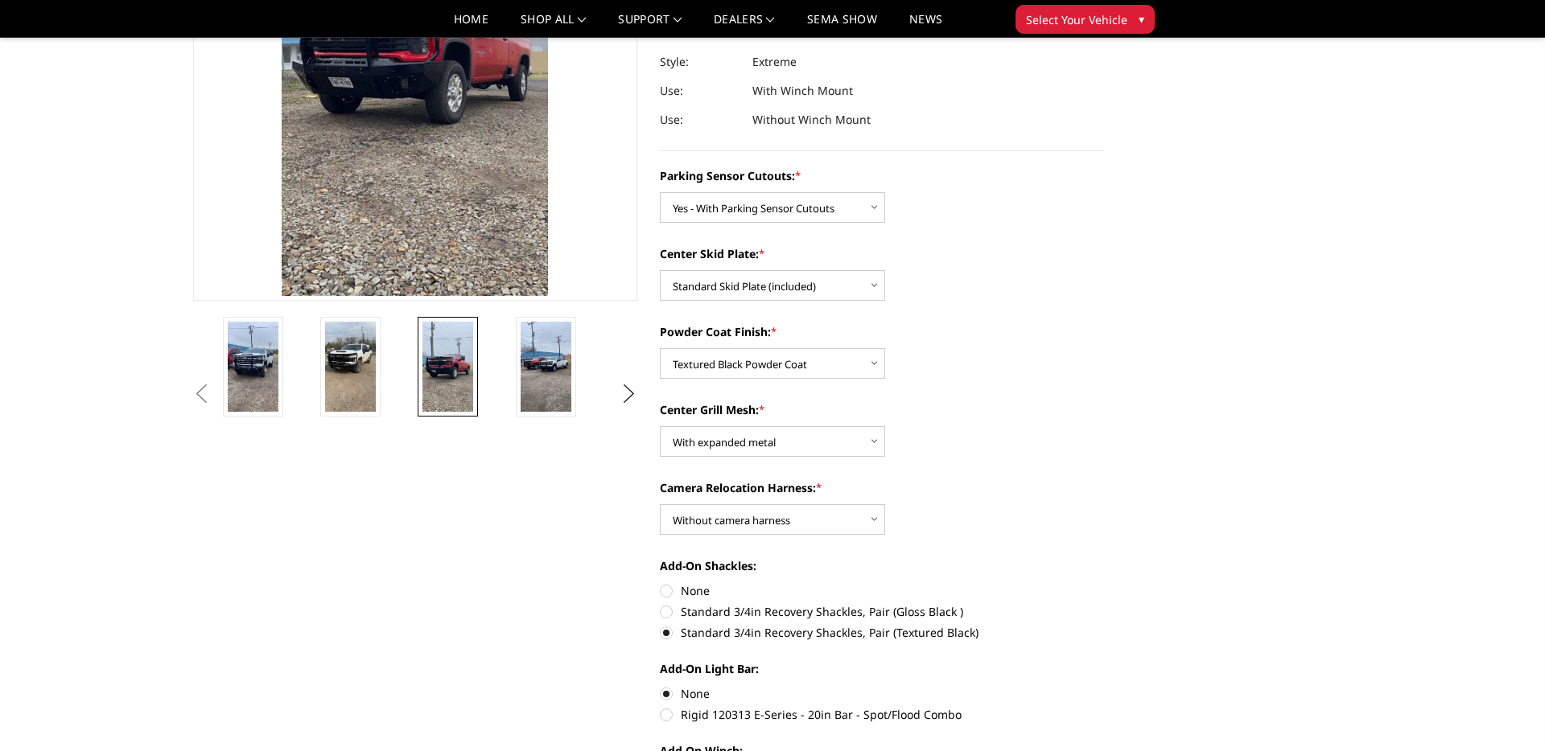
scroll to position [0, 0]
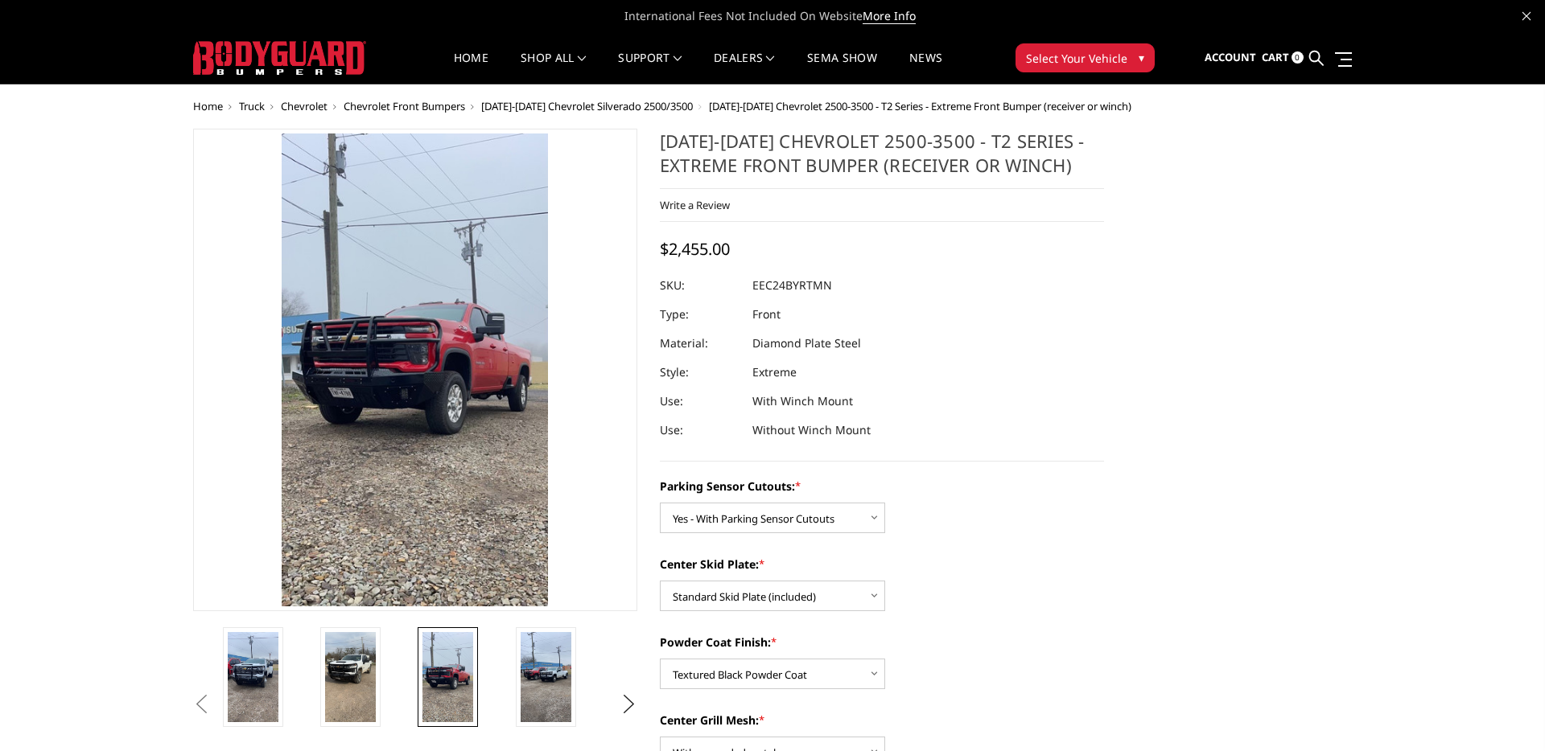
drag, startPoint x: 660, startPoint y: 251, endPoint x: 738, endPoint y: 247, distance: 77.3
click at [737, 247] on div "$2,455.00" at bounding box center [699, 248] width 78 height 21
drag, startPoint x: 715, startPoint y: 249, endPoint x: 665, endPoint y: 252, distance: 49.9
click at [665, 252] on div "2024-2025 Chevrolet 2500-3500 - T2 Series - Extreme Front Bumper (receiver or w…" at bounding box center [882, 295] width 444 height 333
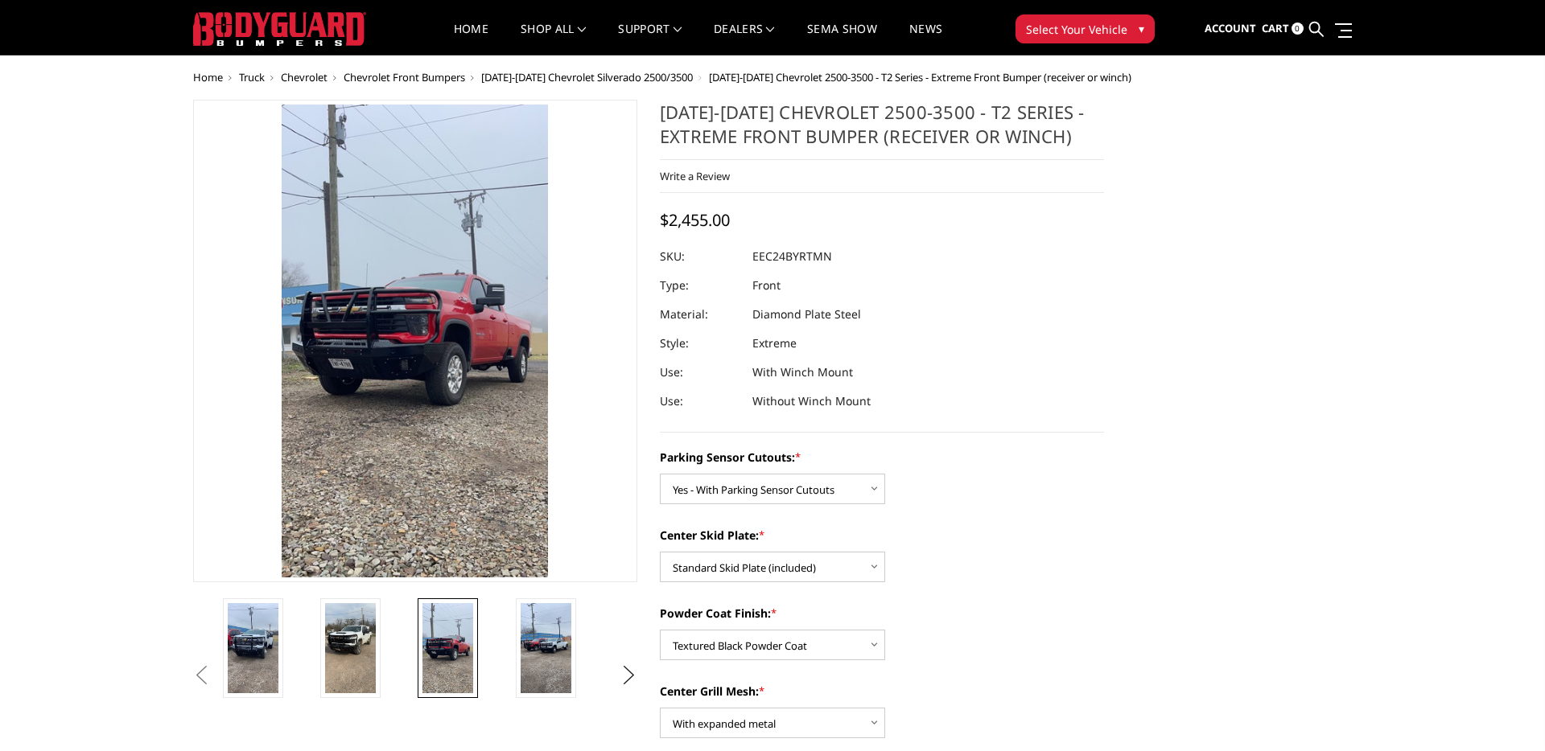
click at [1058, 395] on dl "SKU: EEC24BYRTMN UPC: Type: Front Material: Diamond Plate Steel Style: Extreme …" at bounding box center [882, 329] width 444 height 174
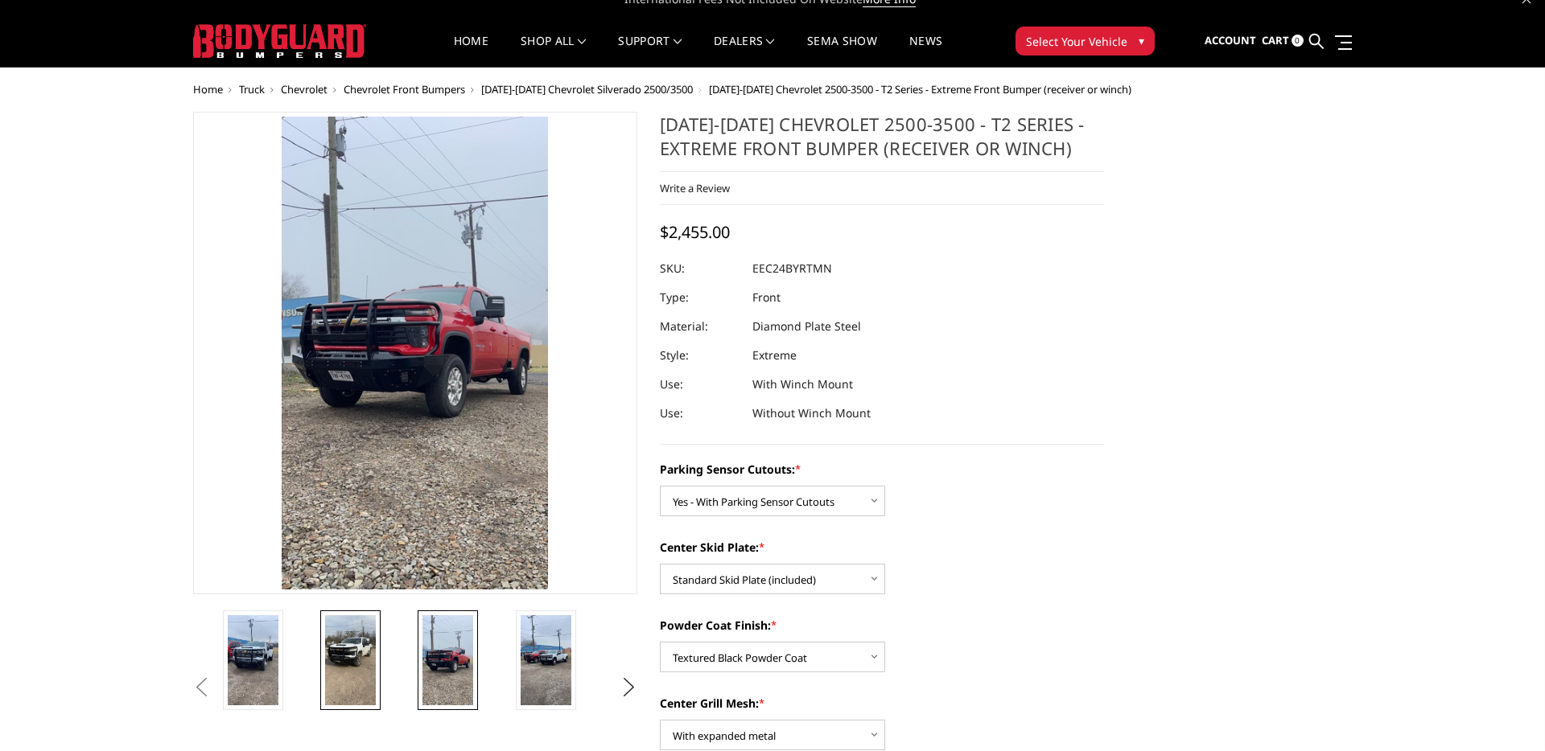
scroll to position [13, 0]
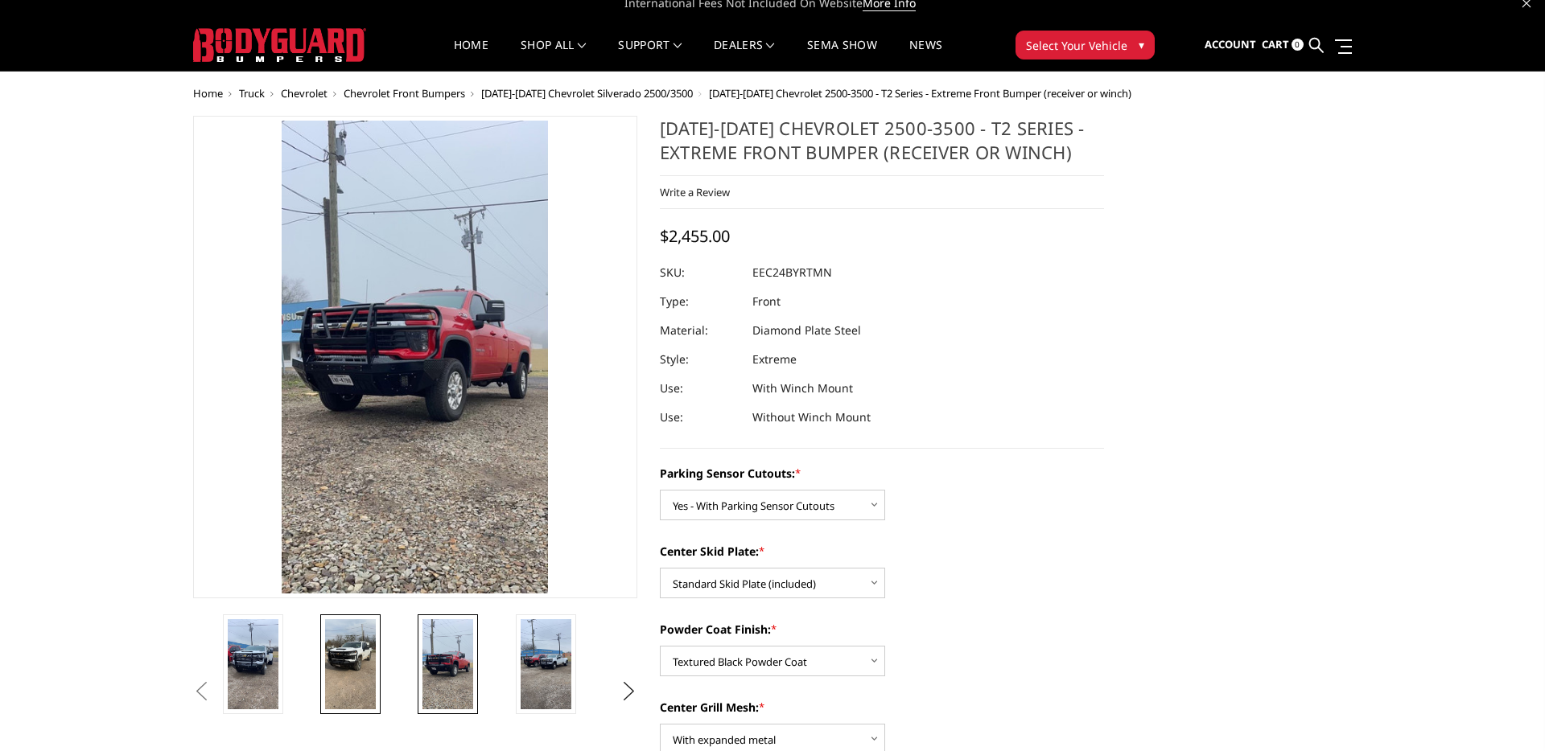
click at [354, 650] on img at bounding box center [350, 664] width 51 height 90
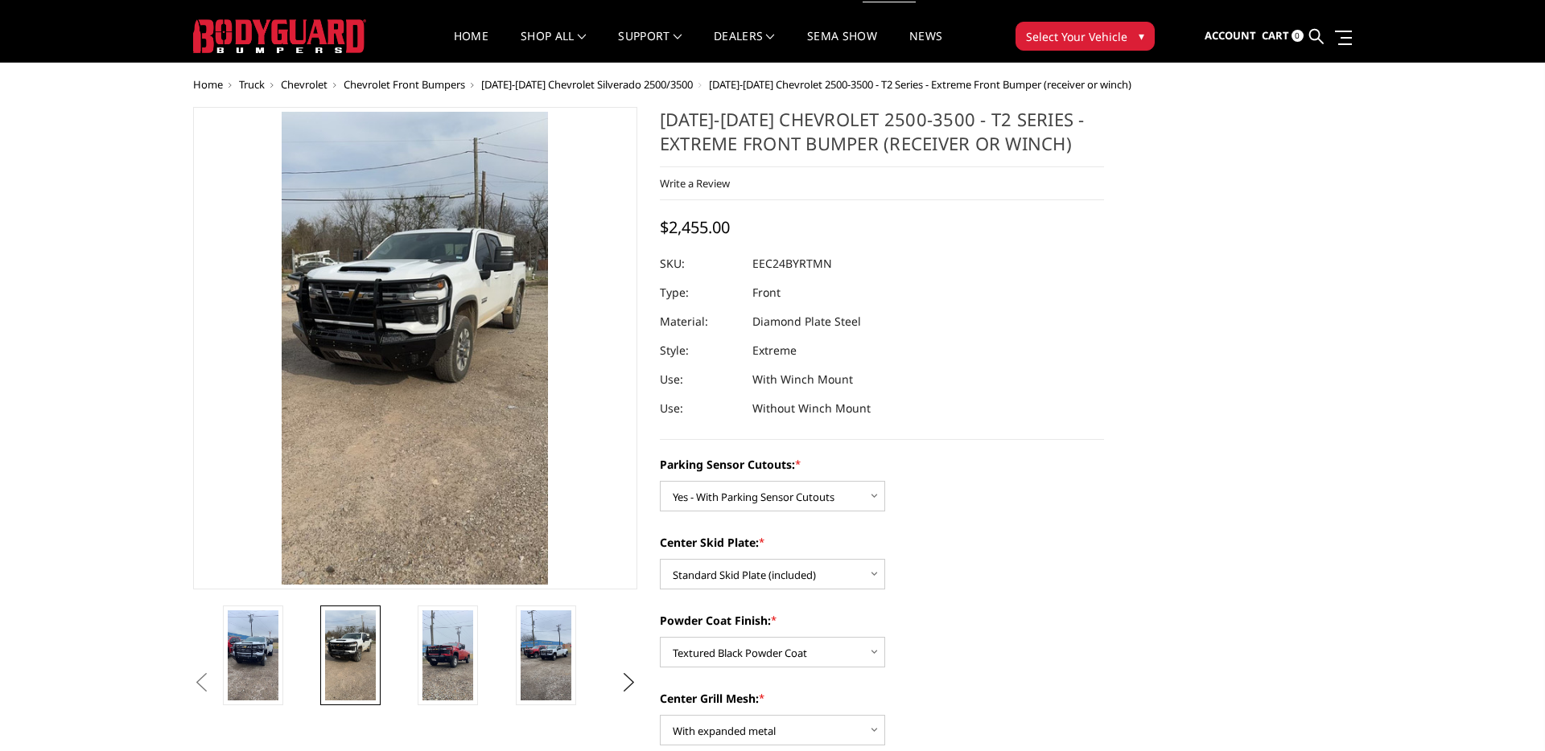
scroll to position [23, 0]
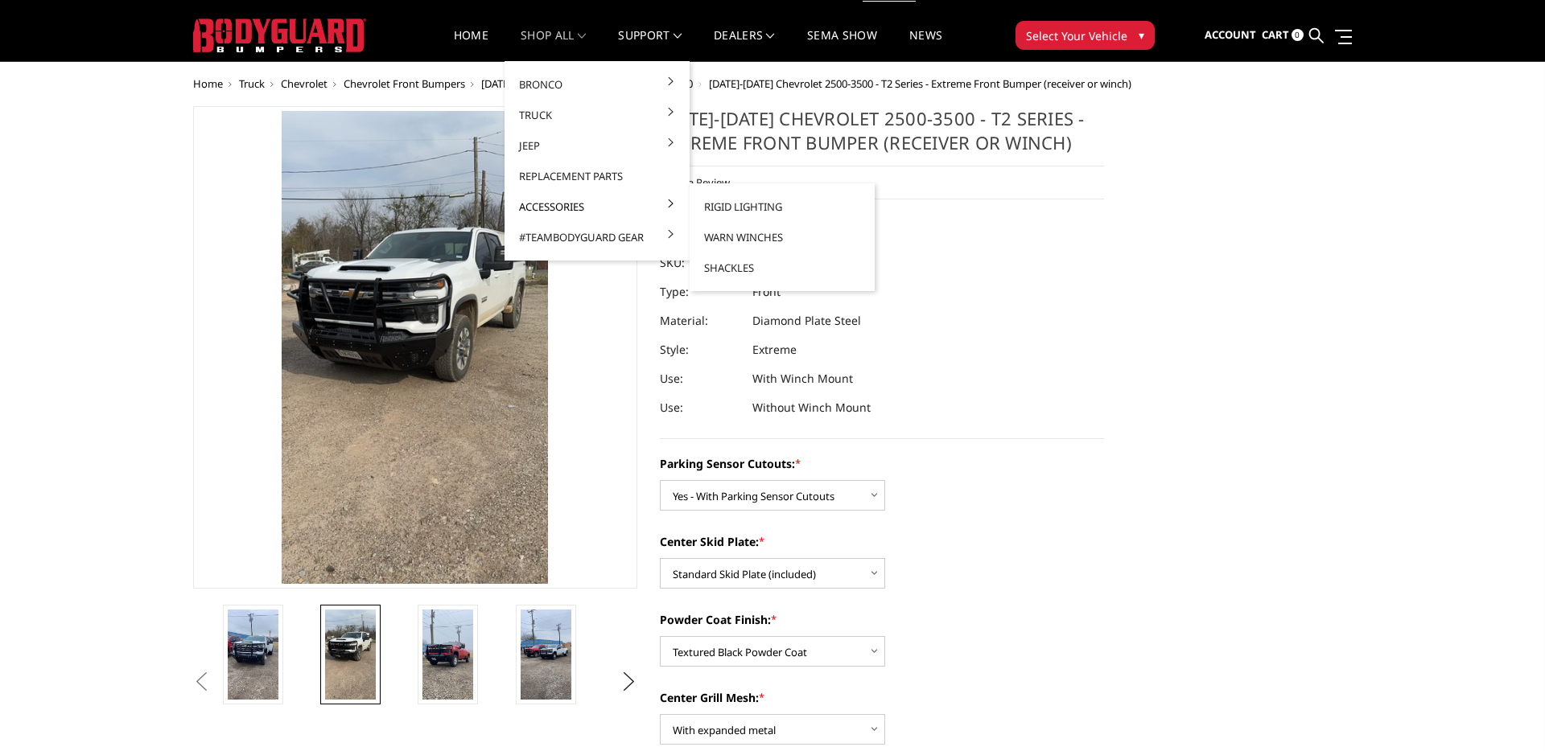
click at [555, 203] on link "Accessories" at bounding box center [597, 206] width 172 height 31
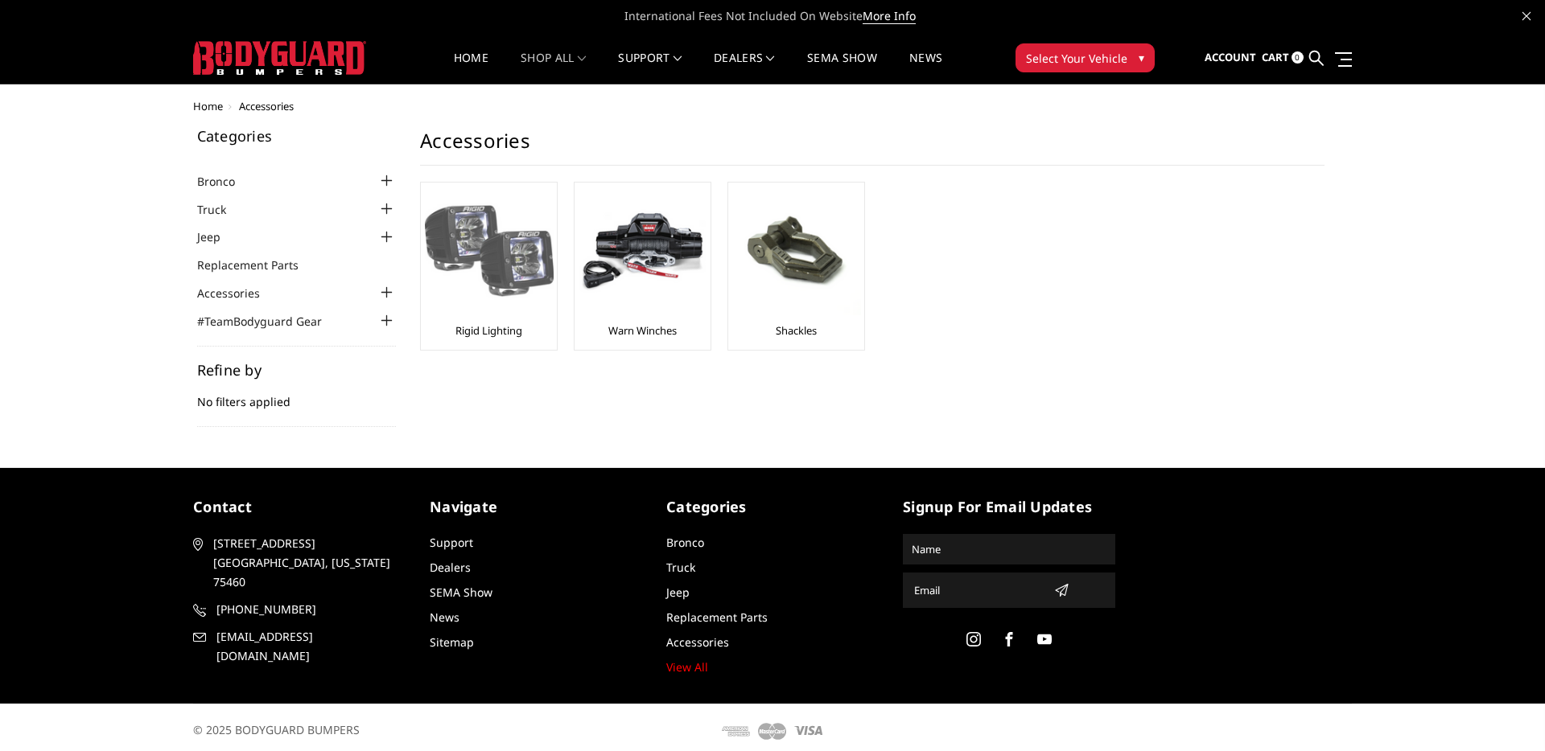
click at [492, 241] on img at bounding box center [489, 251] width 129 height 129
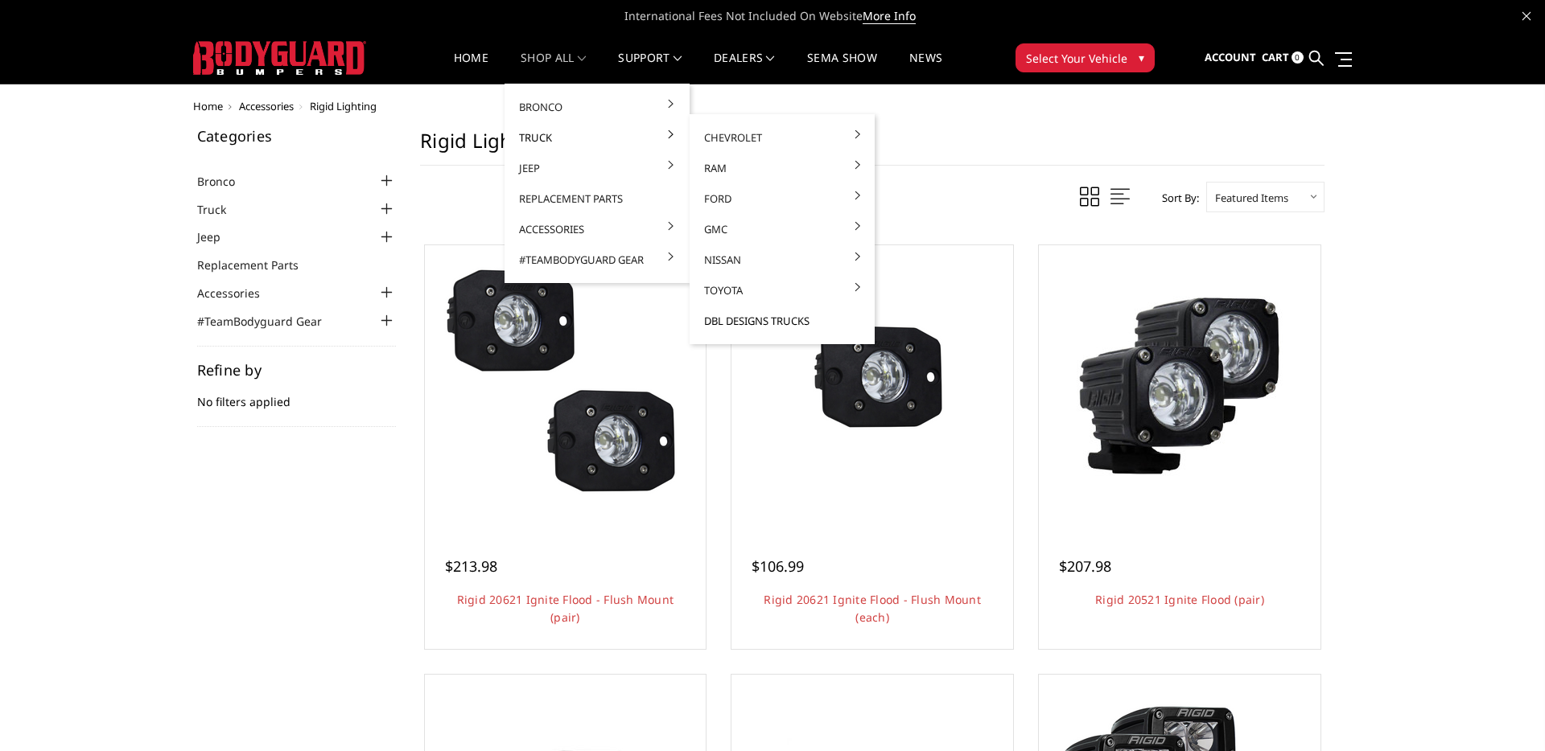
click at [775, 317] on link "DBL Designs Trucks" at bounding box center [782, 321] width 172 height 31
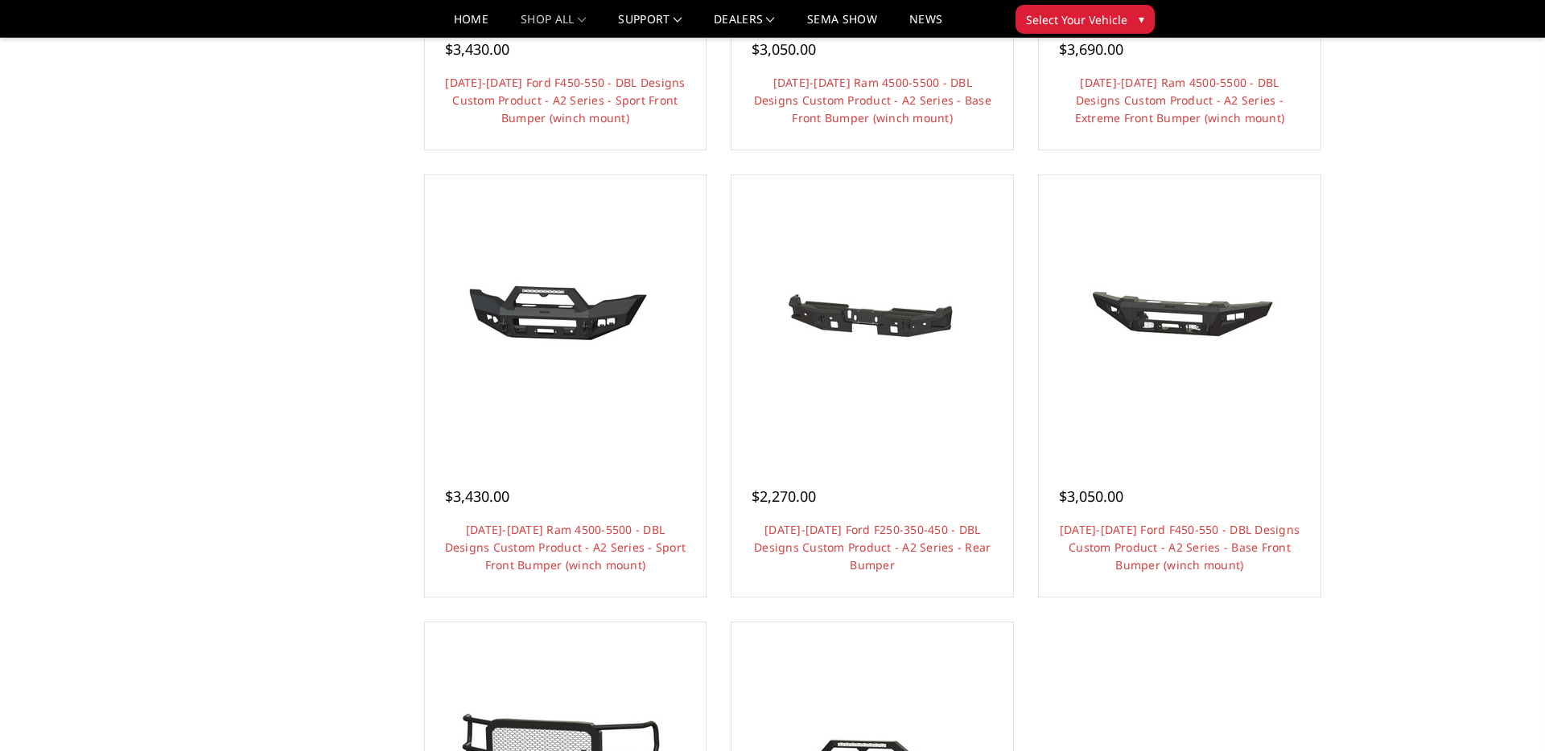
scroll to position [1073, 0]
